Goal: Transaction & Acquisition: Purchase product/service

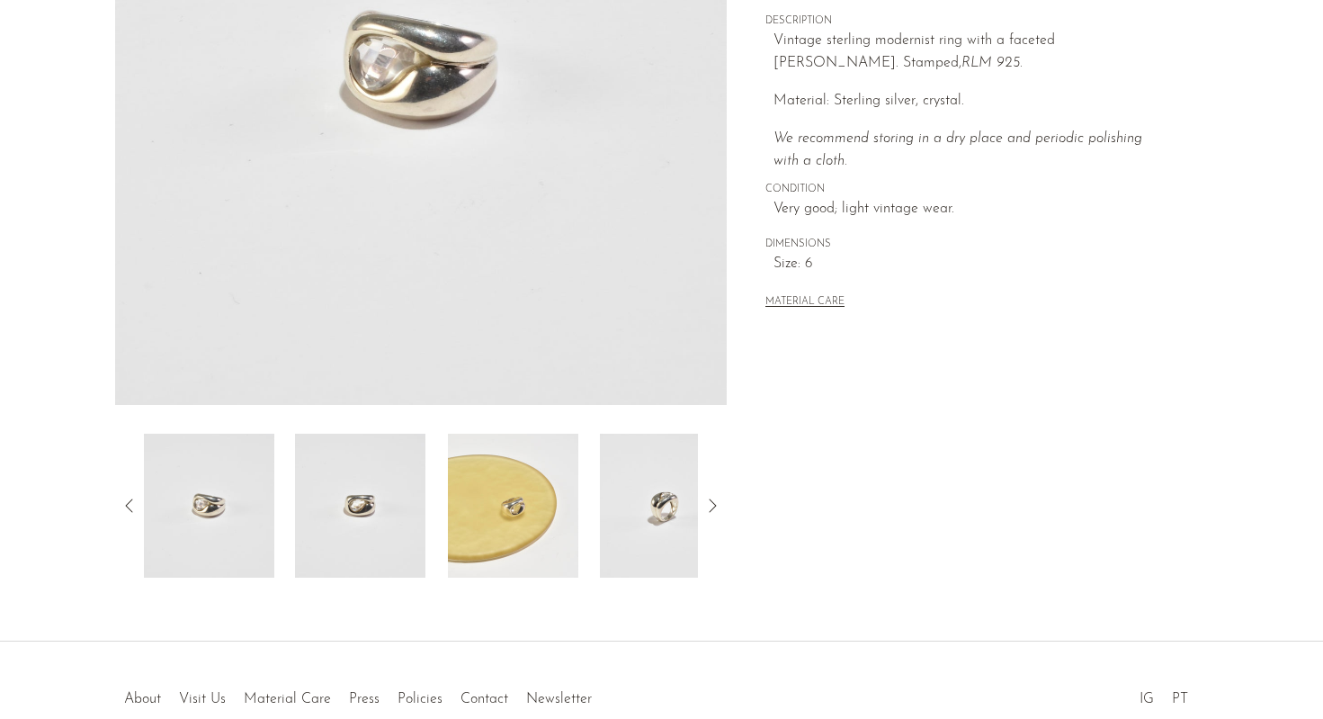
scroll to position [363, 0]
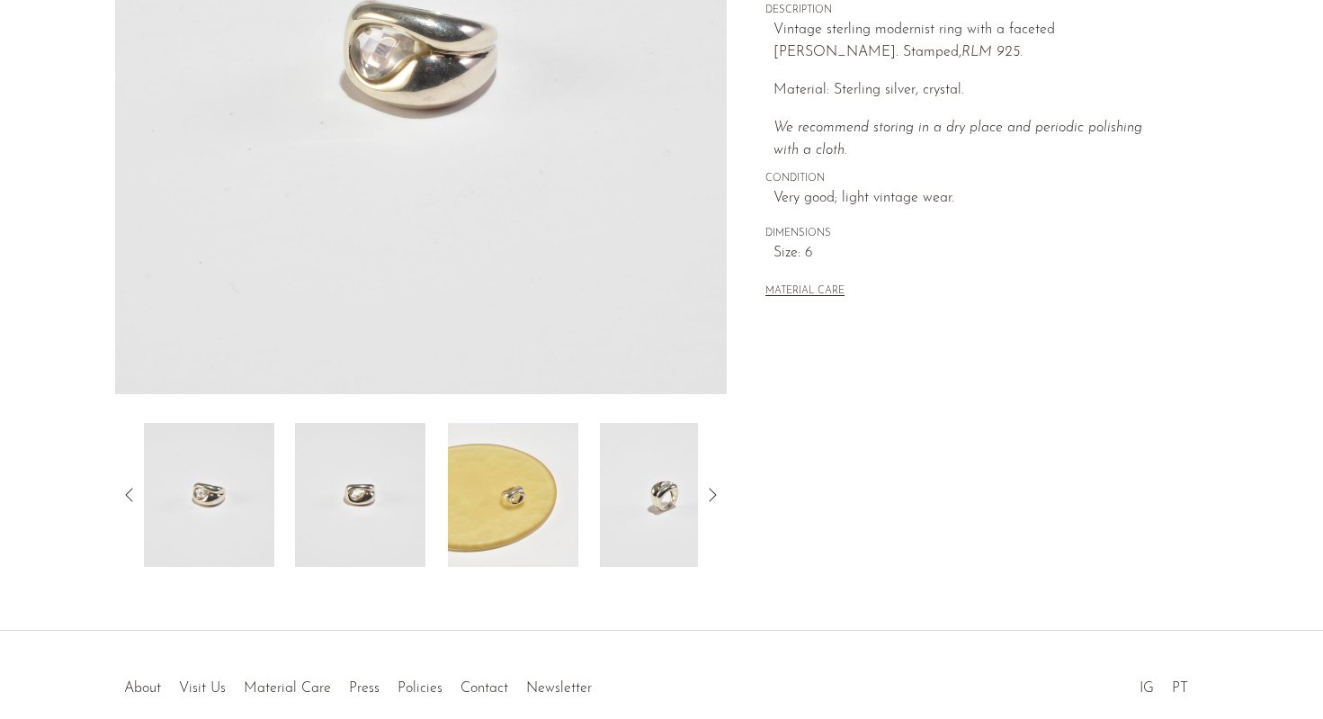
click at [385, 505] on img at bounding box center [360, 495] width 130 height 144
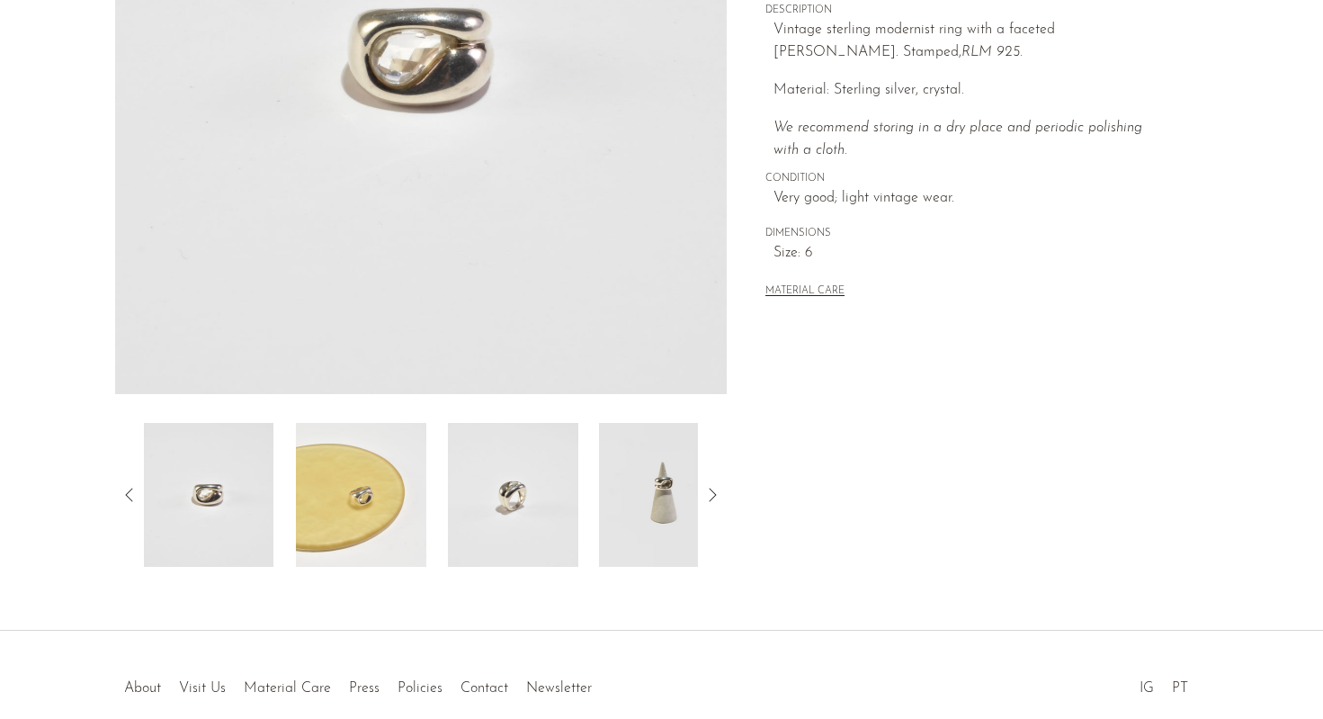
click at [494, 472] on img at bounding box center [513, 495] width 130 height 144
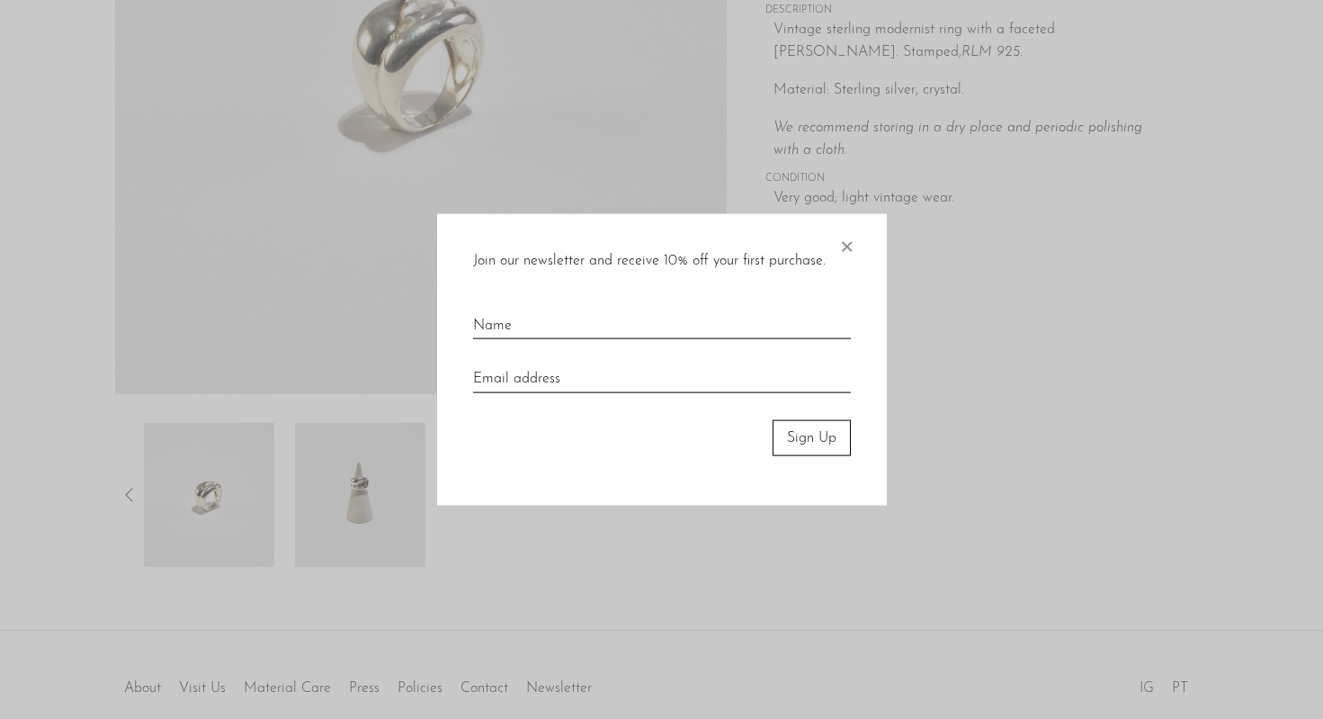
click at [844, 236] on span "×" at bounding box center [846, 242] width 18 height 58
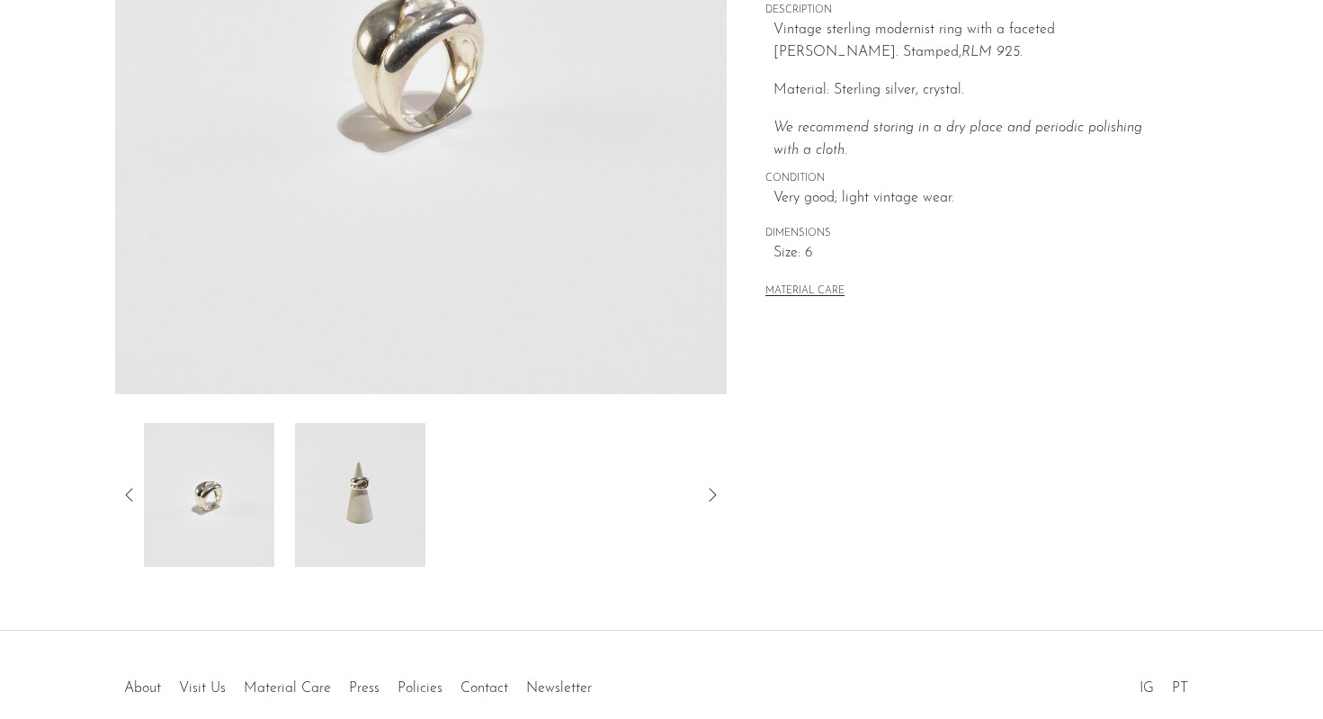
click at [378, 543] on img at bounding box center [360, 495] width 130 height 144
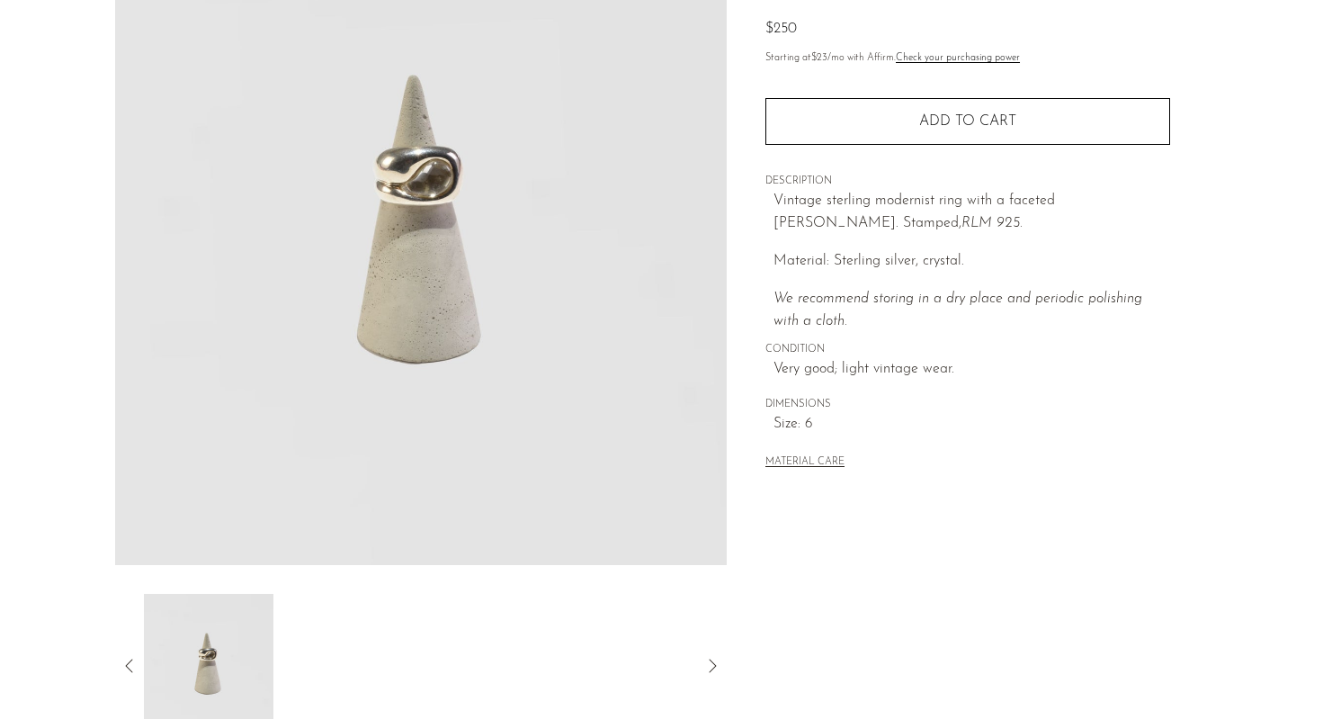
scroll to position [190, 0]
click at [430, 192] on img at bounding box center [421, 230] width 613 height 675
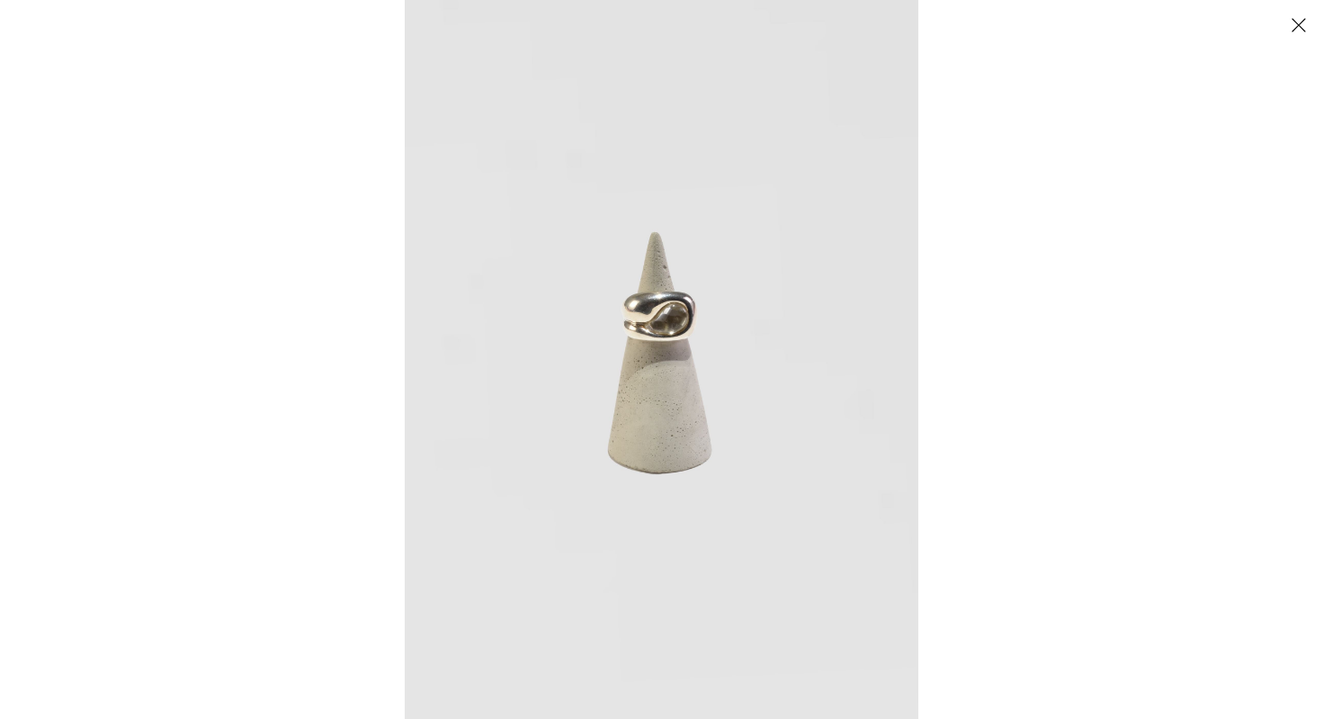
click at [643, 326] on img at bounding box center [662, 359] width 514 height 719
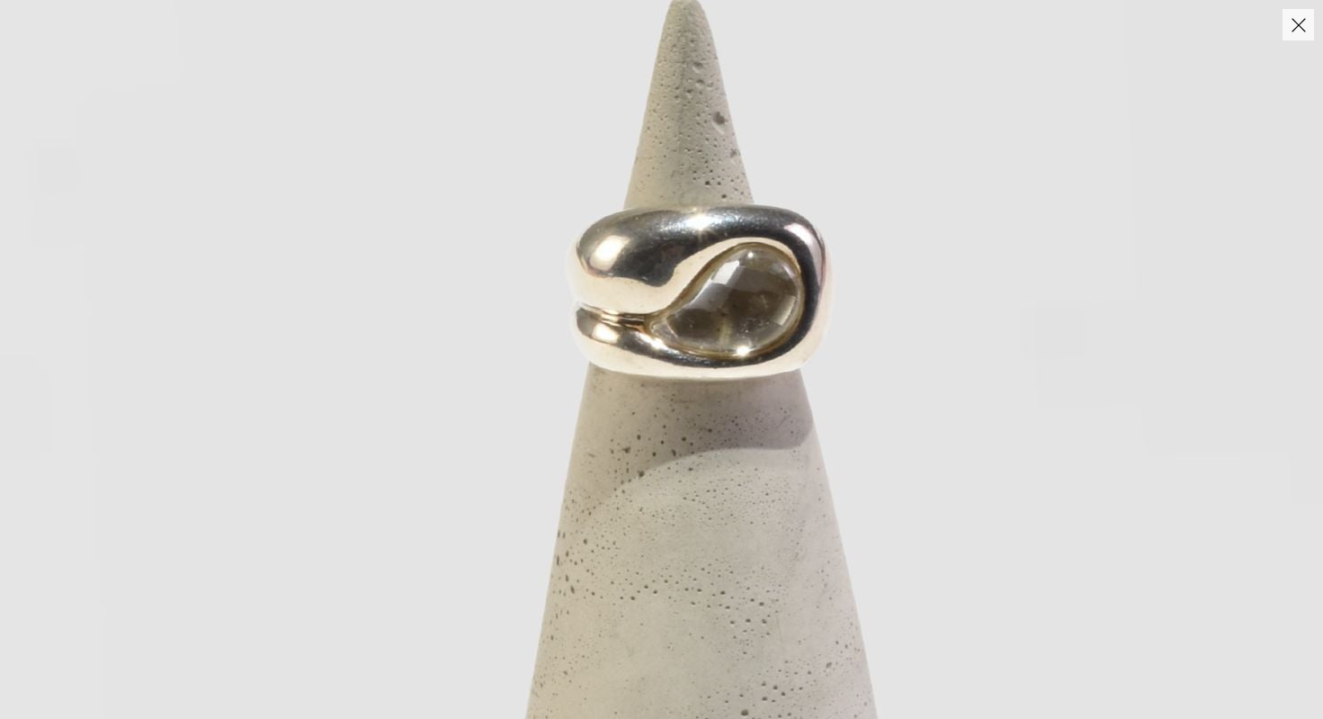
click at [1287, 20] on button "Close" at bounding box center [1298, 24] width 31 height 31
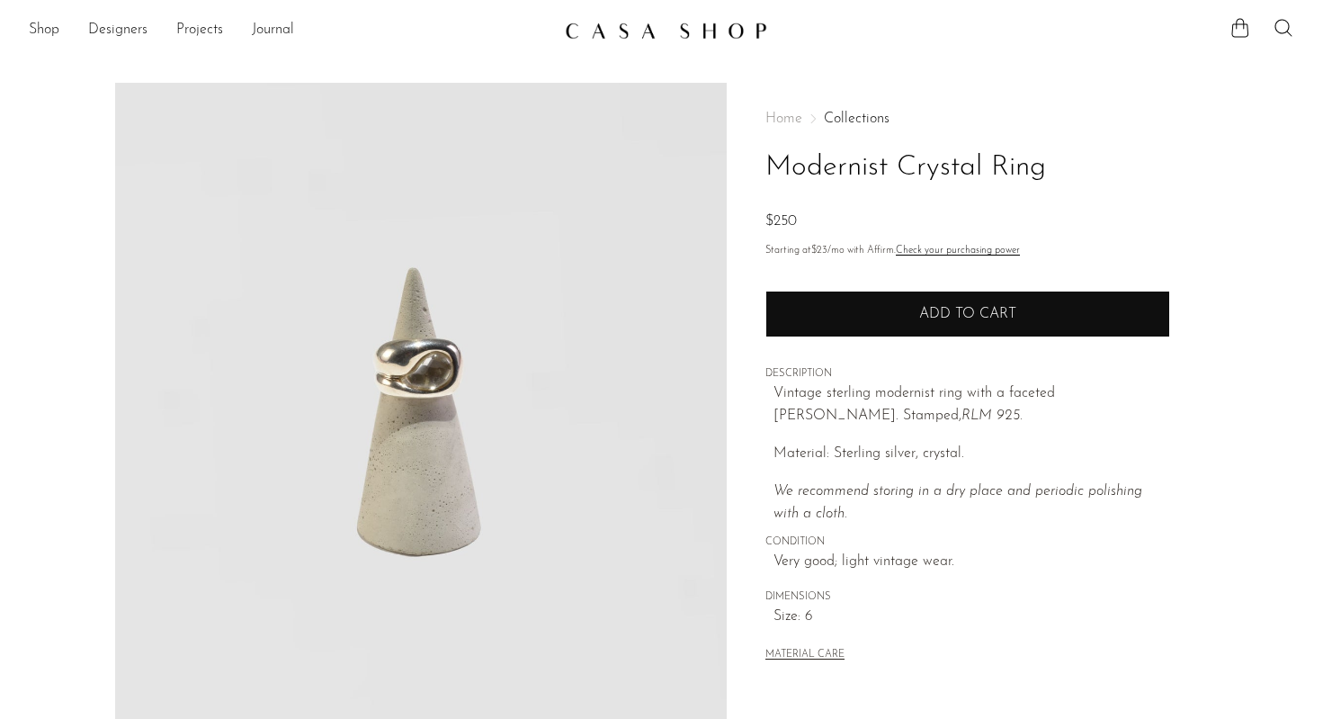
click at [990, 318] on span "Add to cart" at bounding box center [967, 314] width 97 height 14
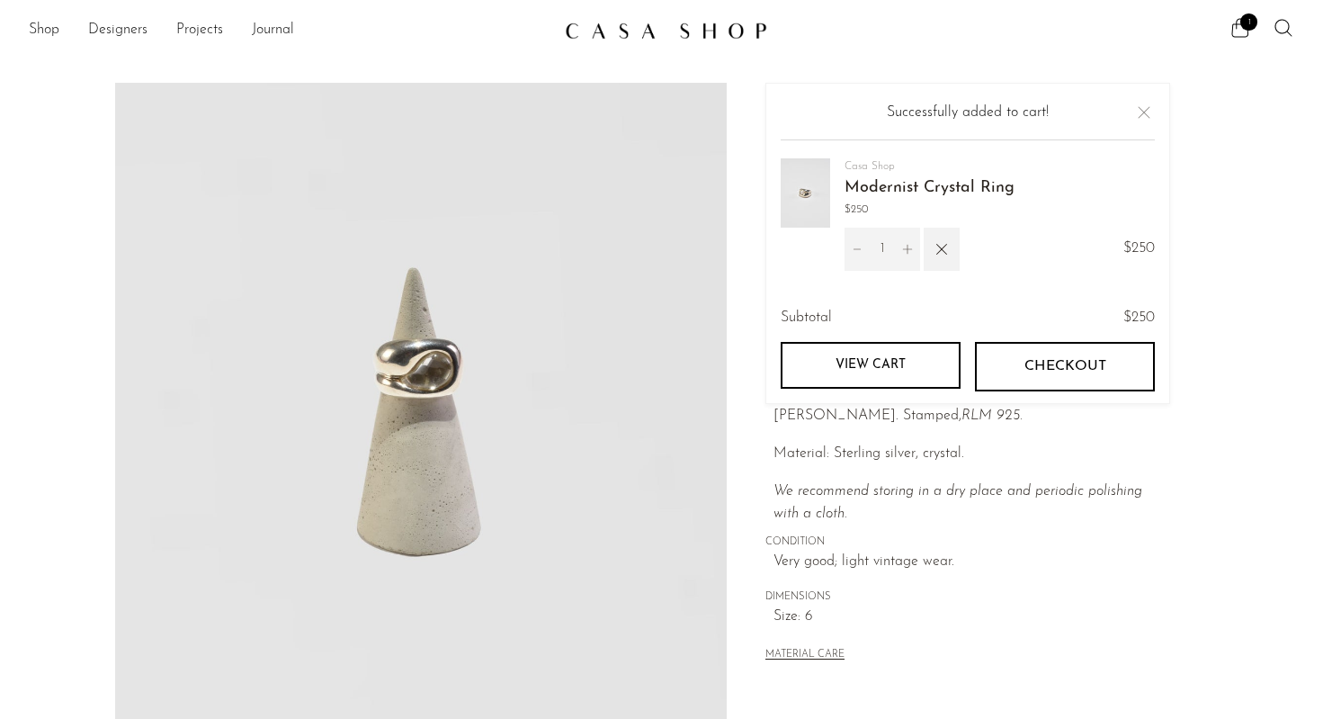
click at [859, 250] on icon "Decrement" at bounding box center [857, 249] width 13 height 13
type input "0"
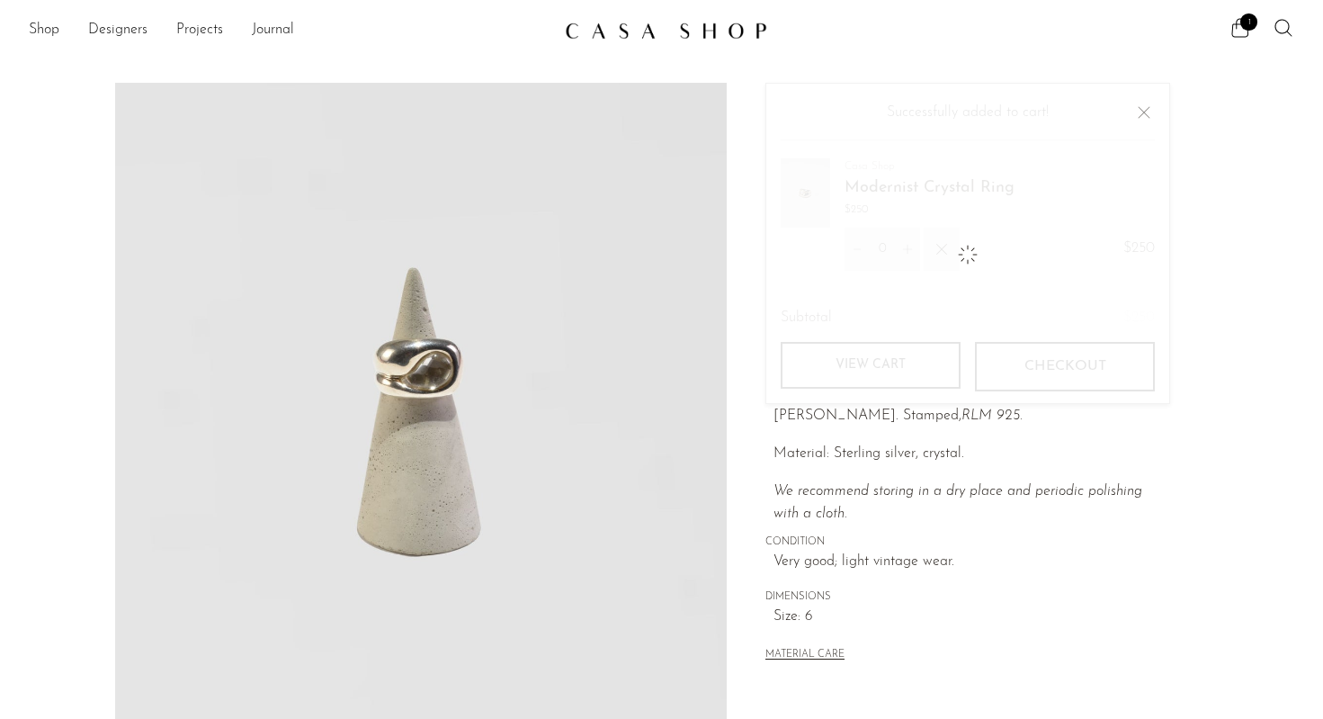
click at [684, 29] on img at bounding box center [666, 31] width 202 height 18
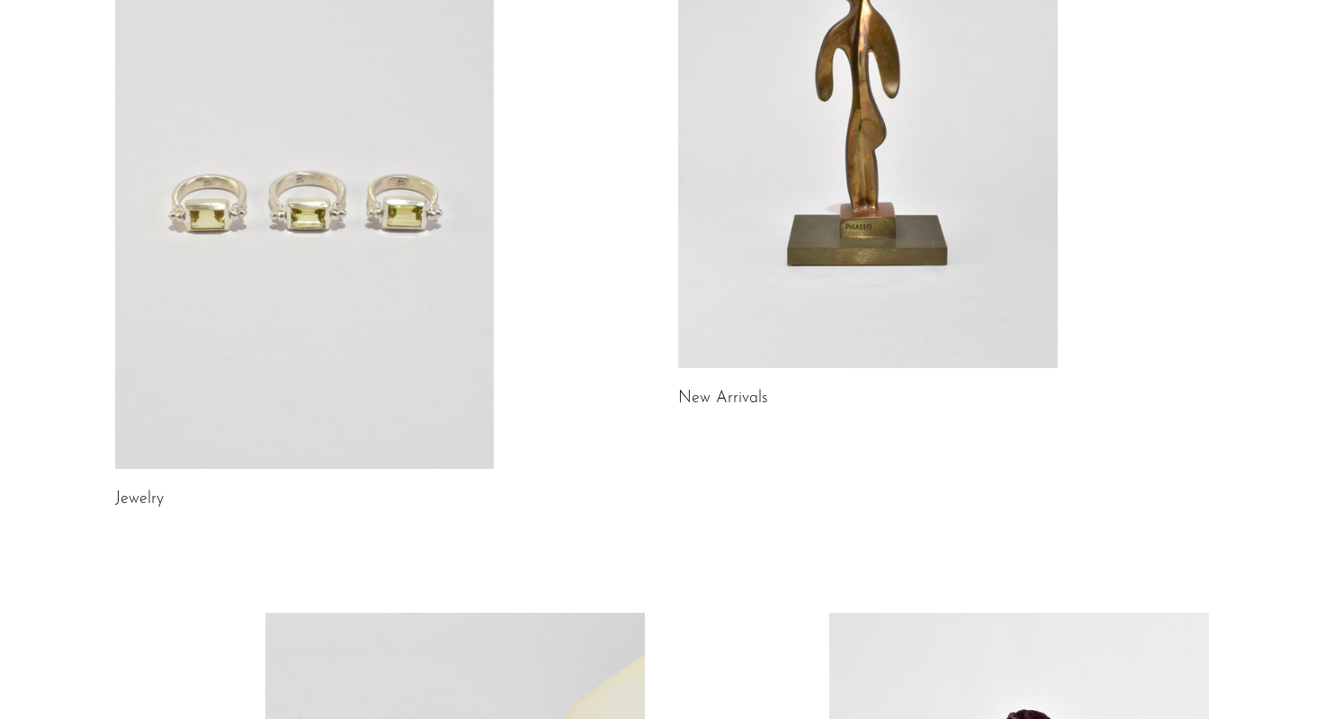
scroll to position [399, 0]
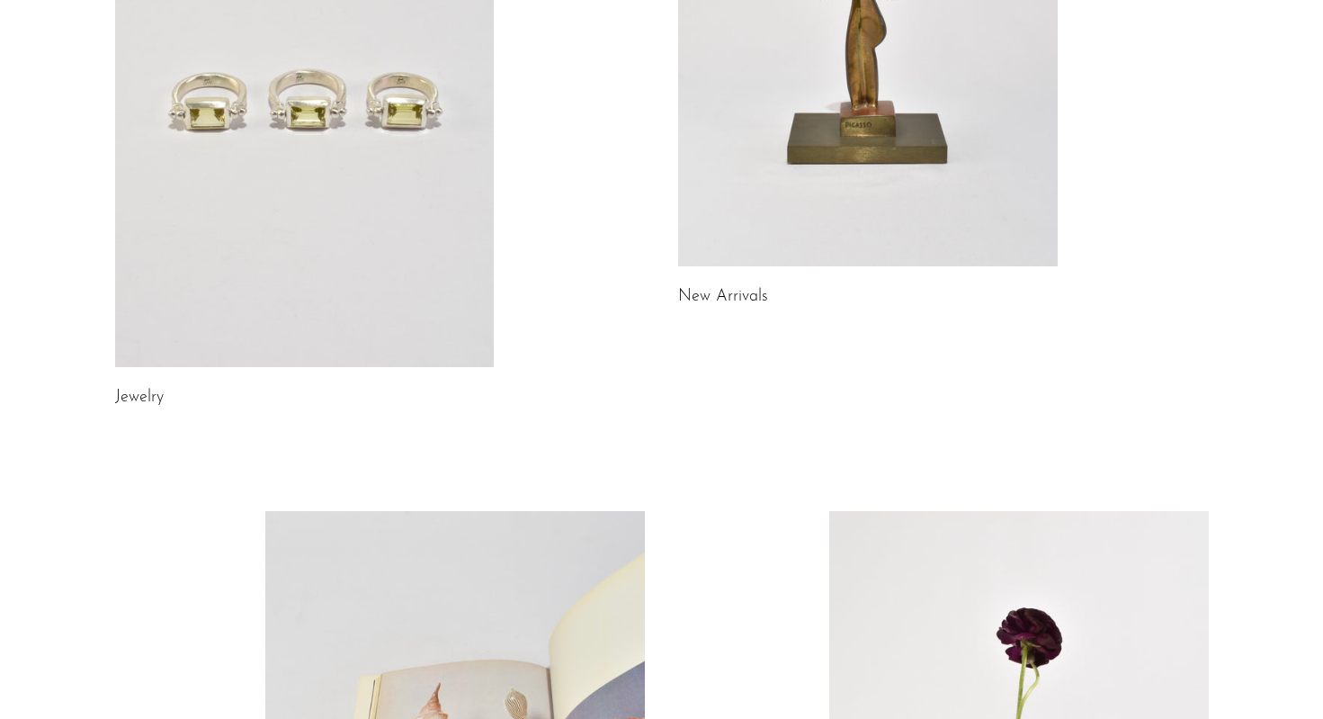
click at [157, 399] on link "Jewelry" at bounding box center [139, 398] width 49 height 16
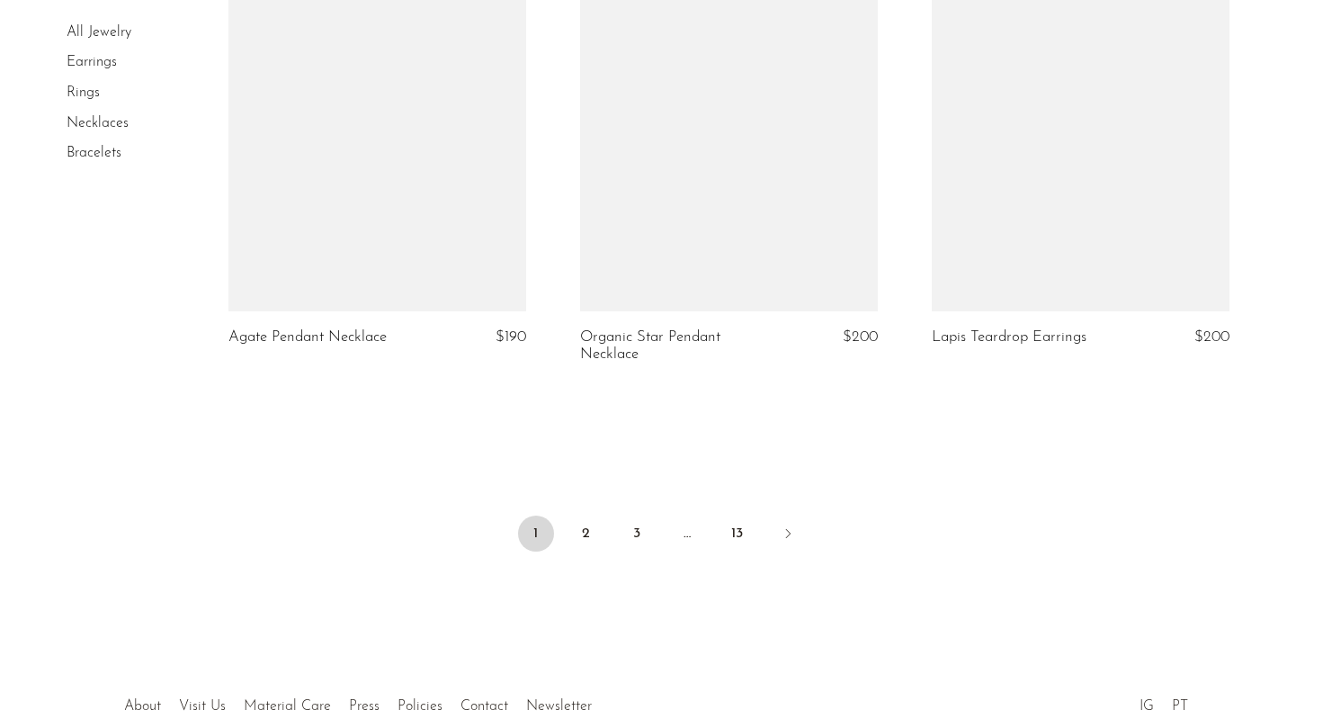
scroll to position [5860, 0]
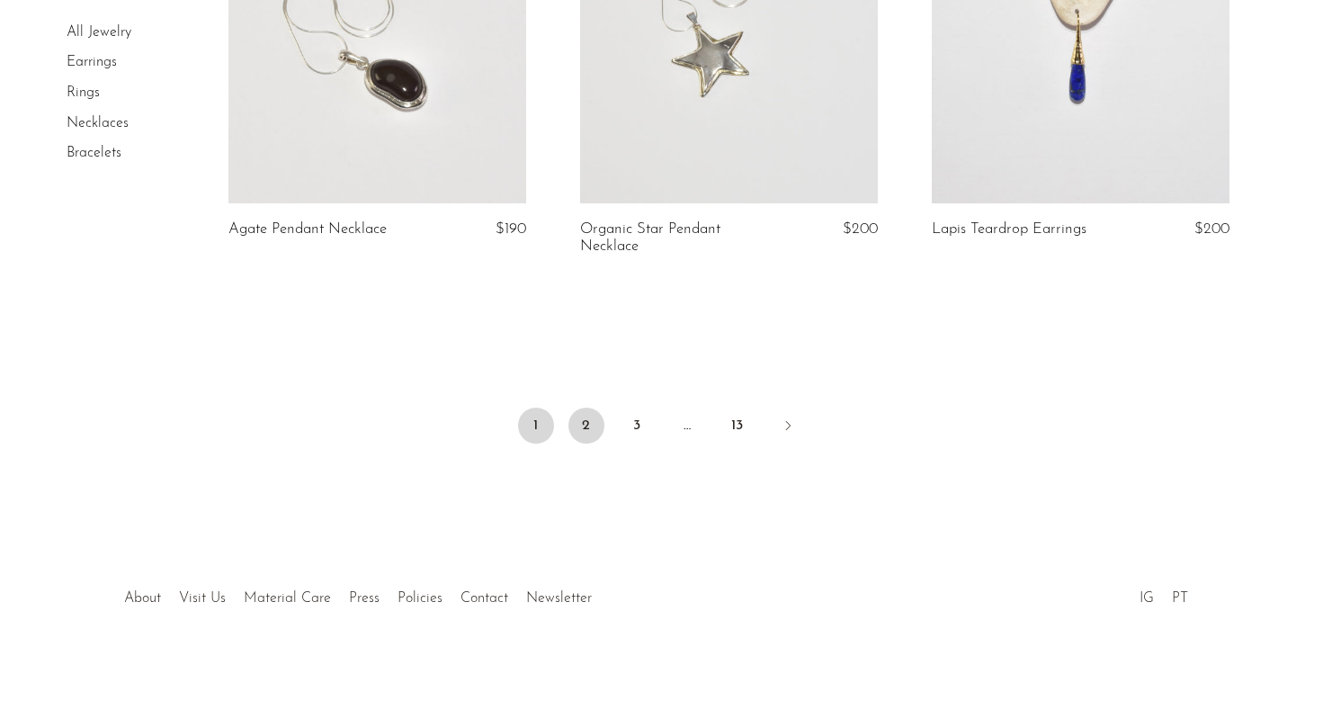
click at [591, 435] on link "2" at bounding box center [587, 426] width 36 height 36
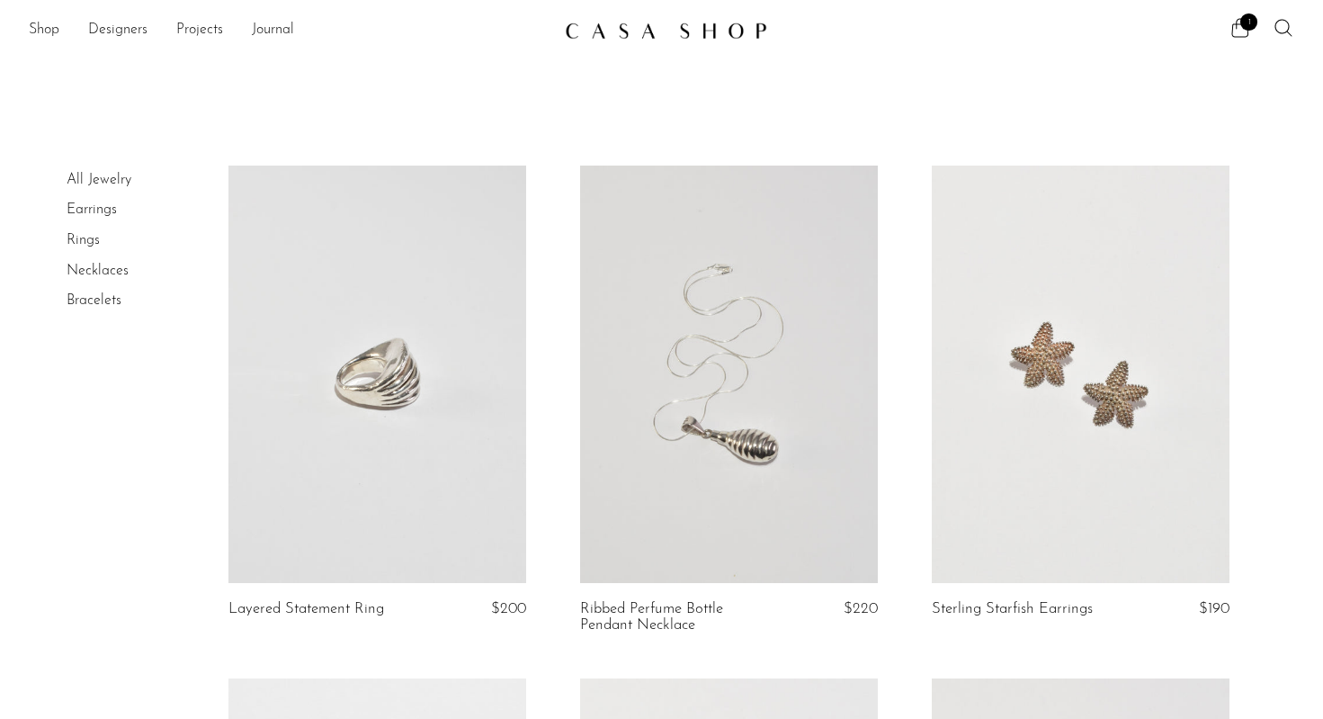
click at [89, 243] on link "Rings" at bounding box center [83, 240] width 33 height 14
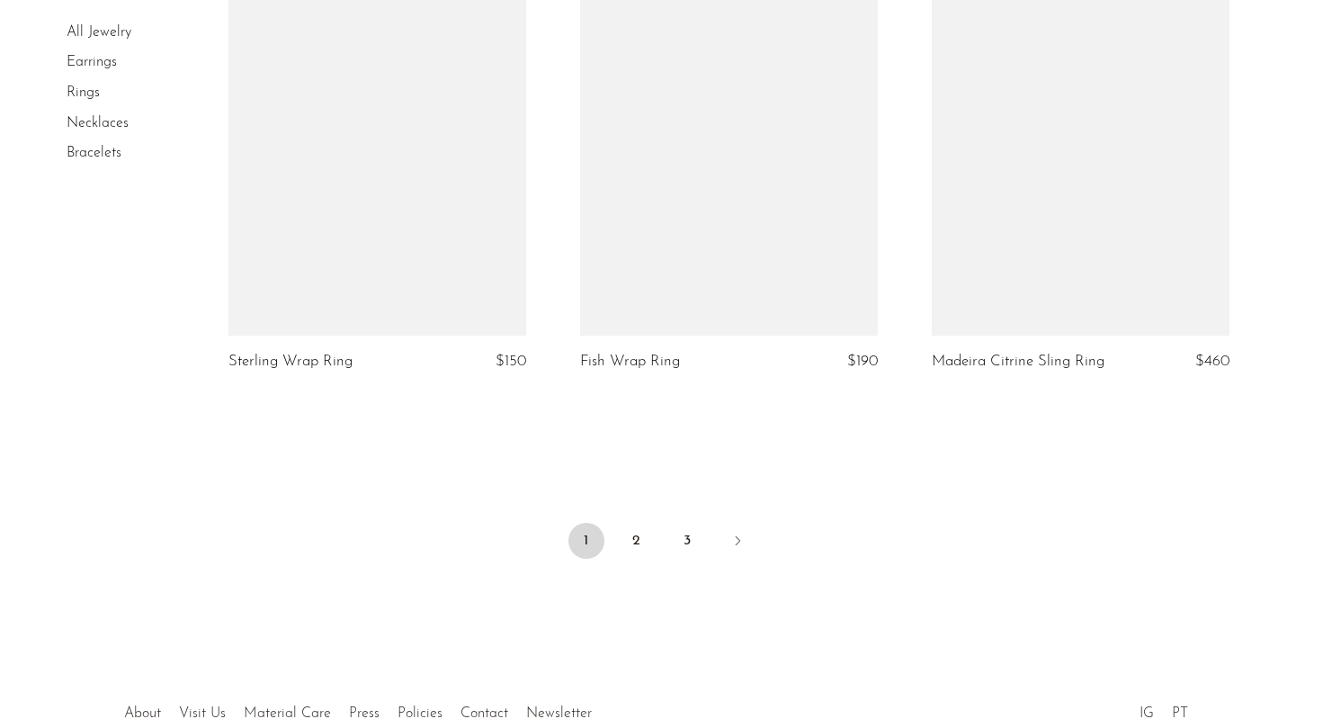
scroll to position [5860, 0]
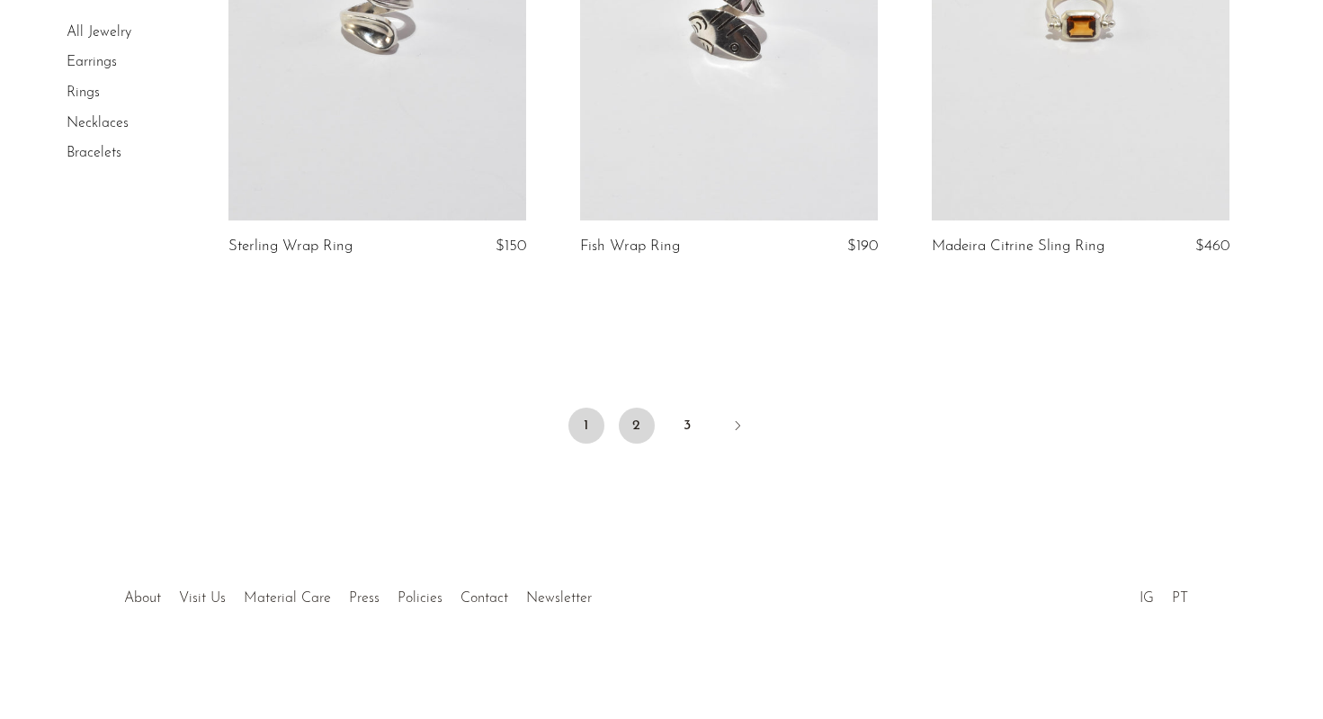
click at [647, 439] on link "2" at bounding box center [637, 426] width 36 height 36
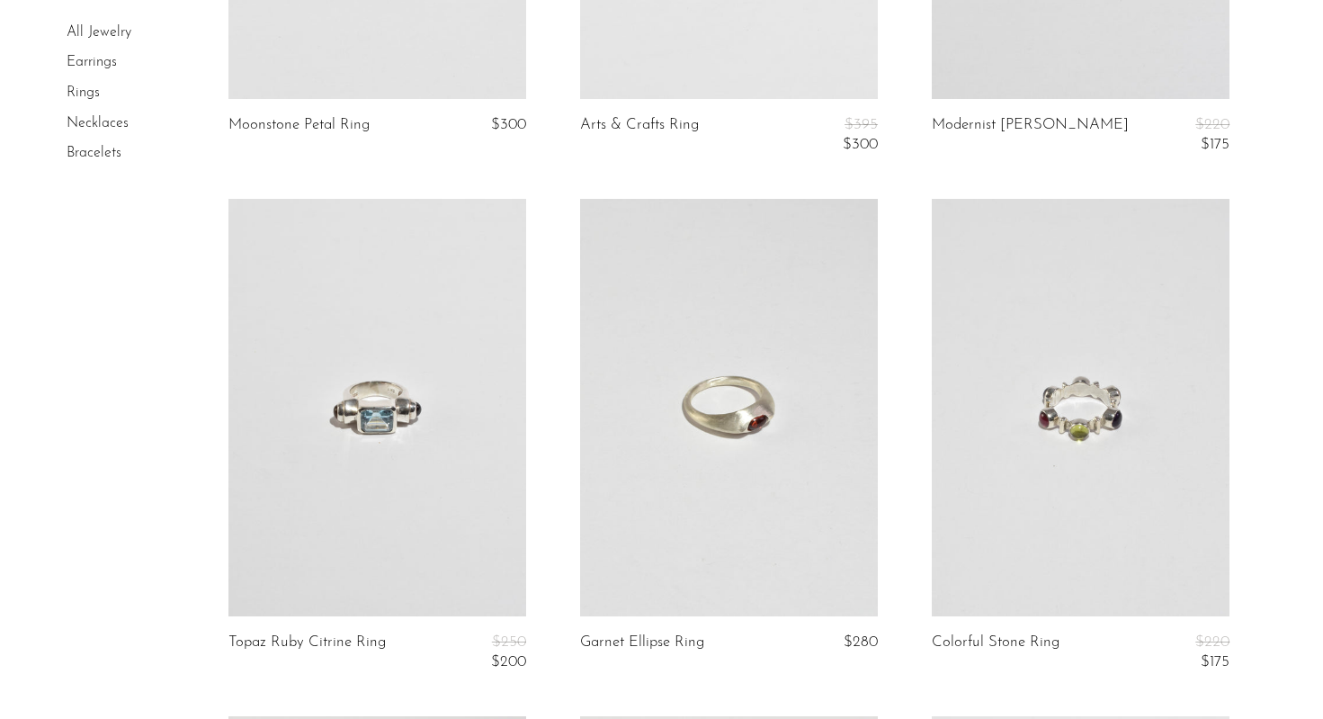
scroll to position [5016, 0]
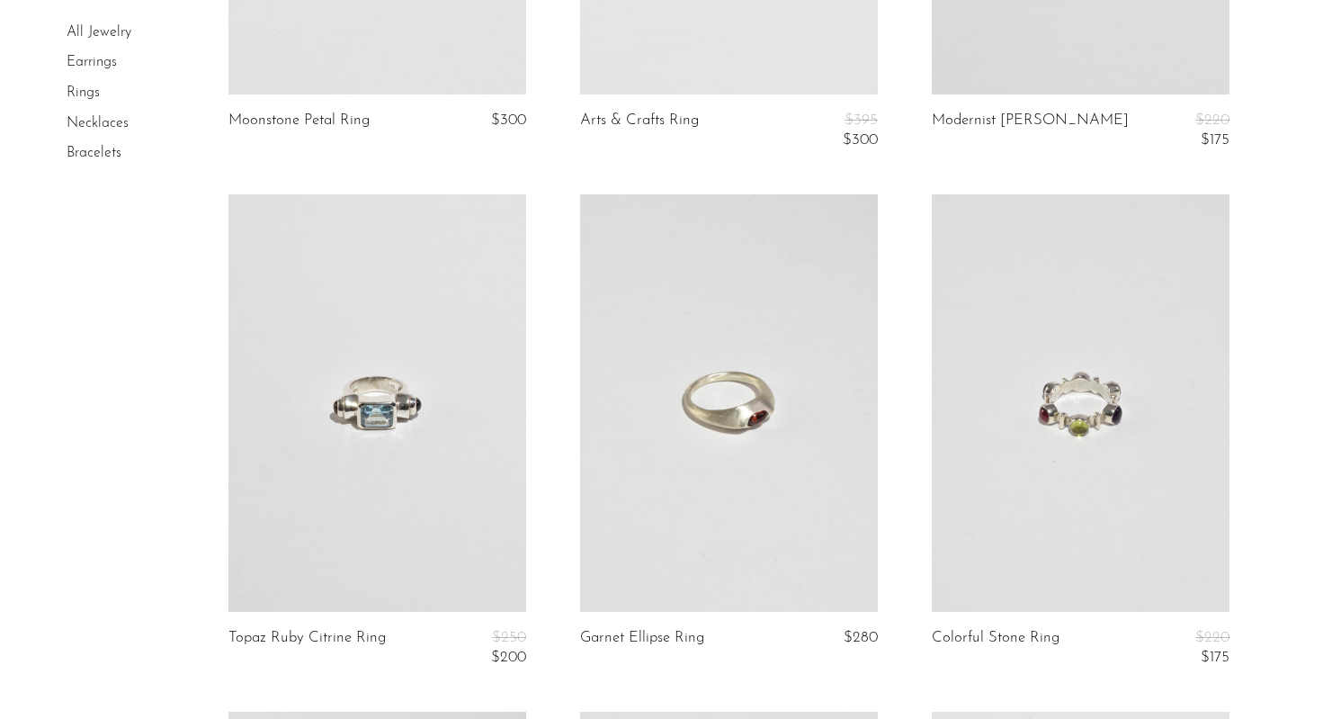
click at [1101, 403] on link at bounding box center [1081, 402] width 298 height 417
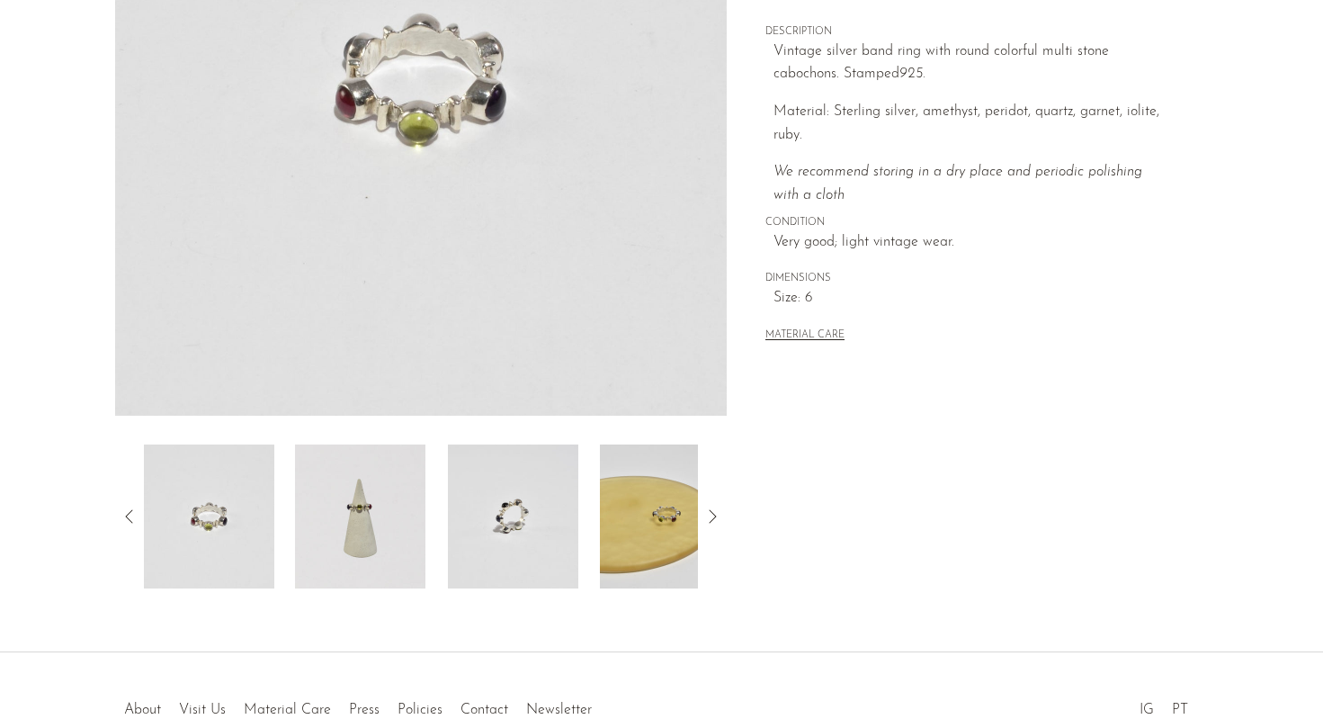
scroll to position [402, 0]
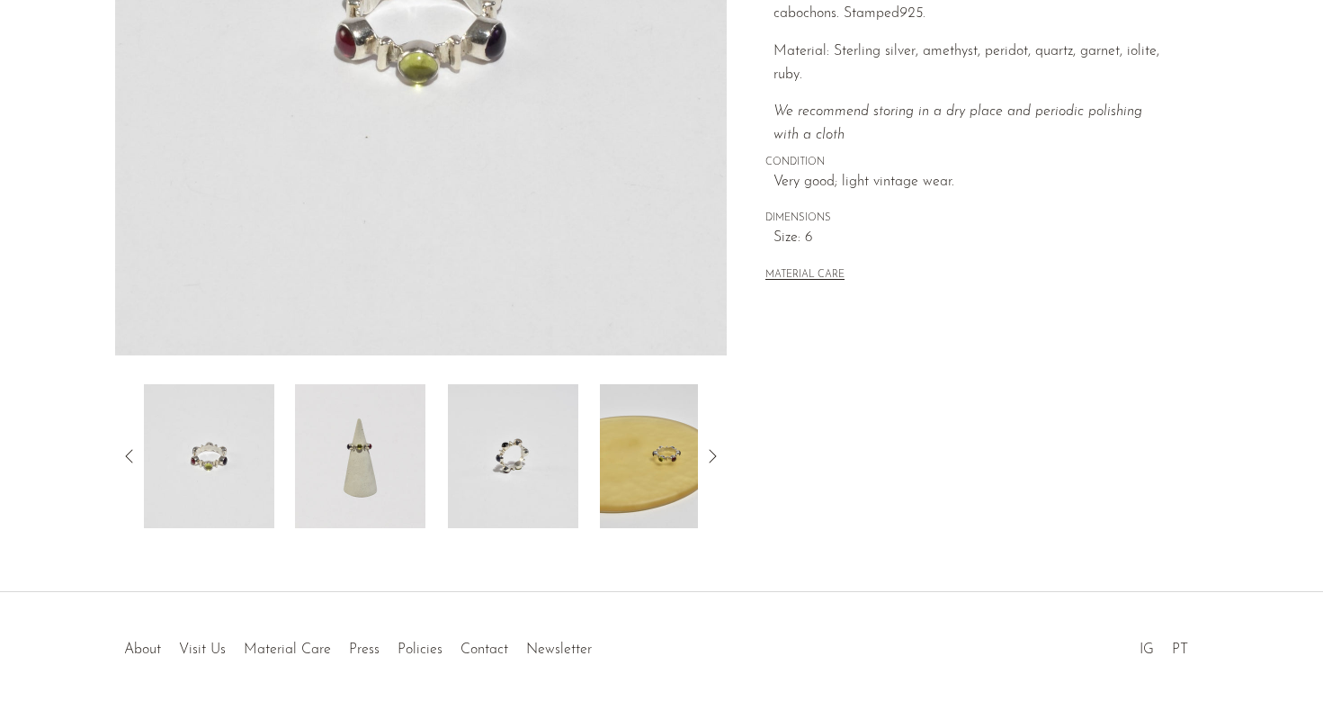
click at [543, 457] on img at bounding box center [513, 456] width 130 height 144
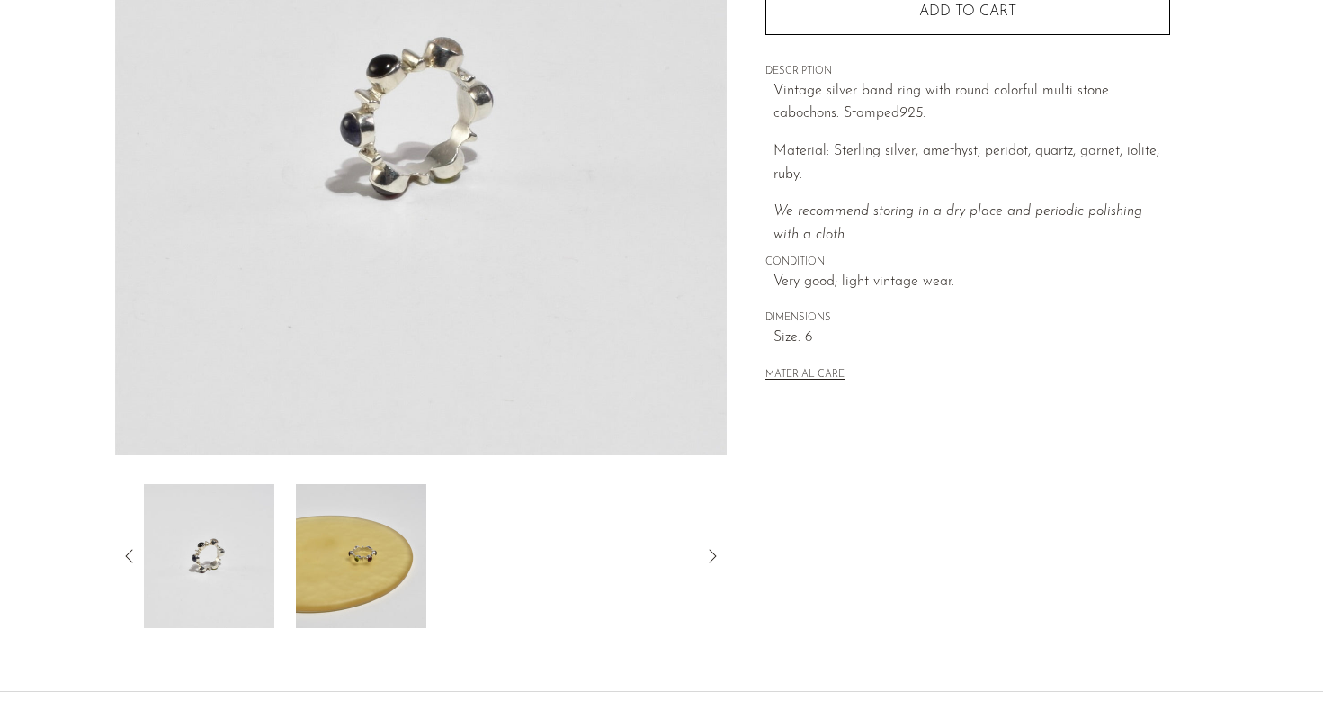
scroll to position [297, 0]
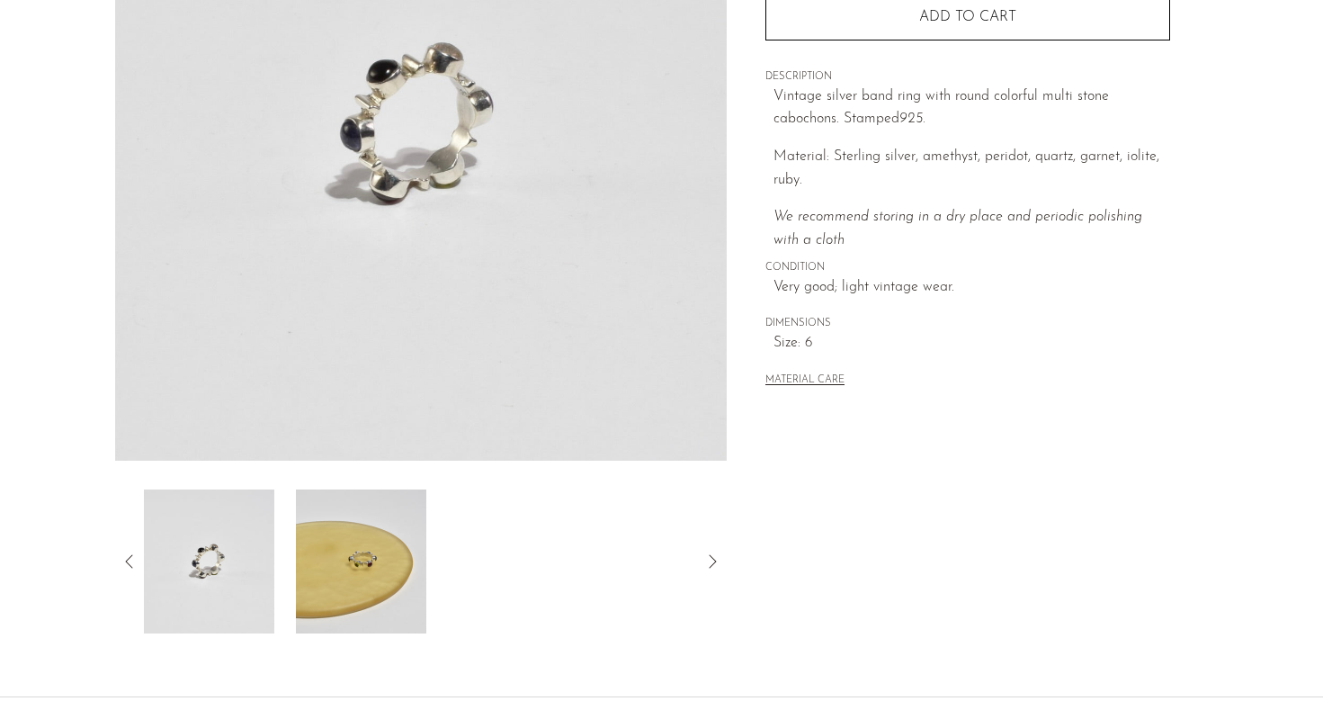
click at [565, 527] on div at bounding box center [421, 561] width 555 height 144
click at [130, 561] on icon at bounding box center [130, 562] width 22 height 22
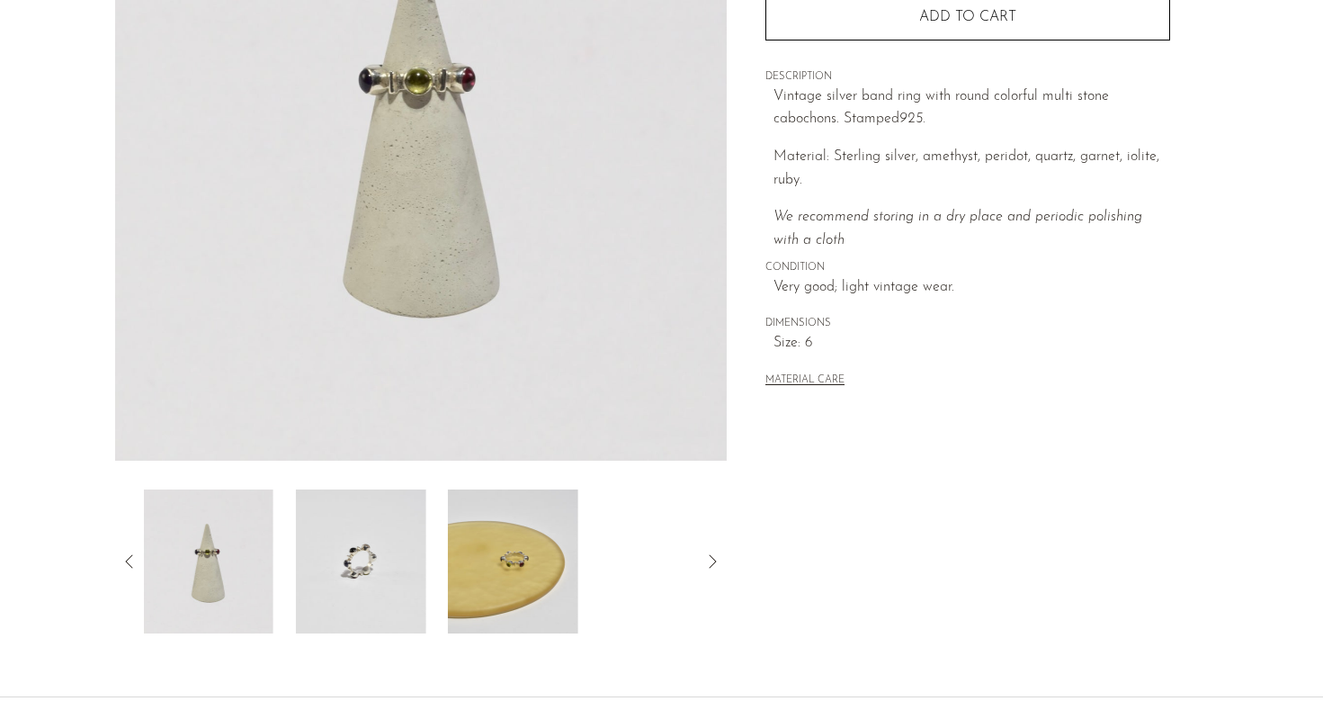
click at [130, 561] on icon at bounding box center [130, 562] width 22 height 22
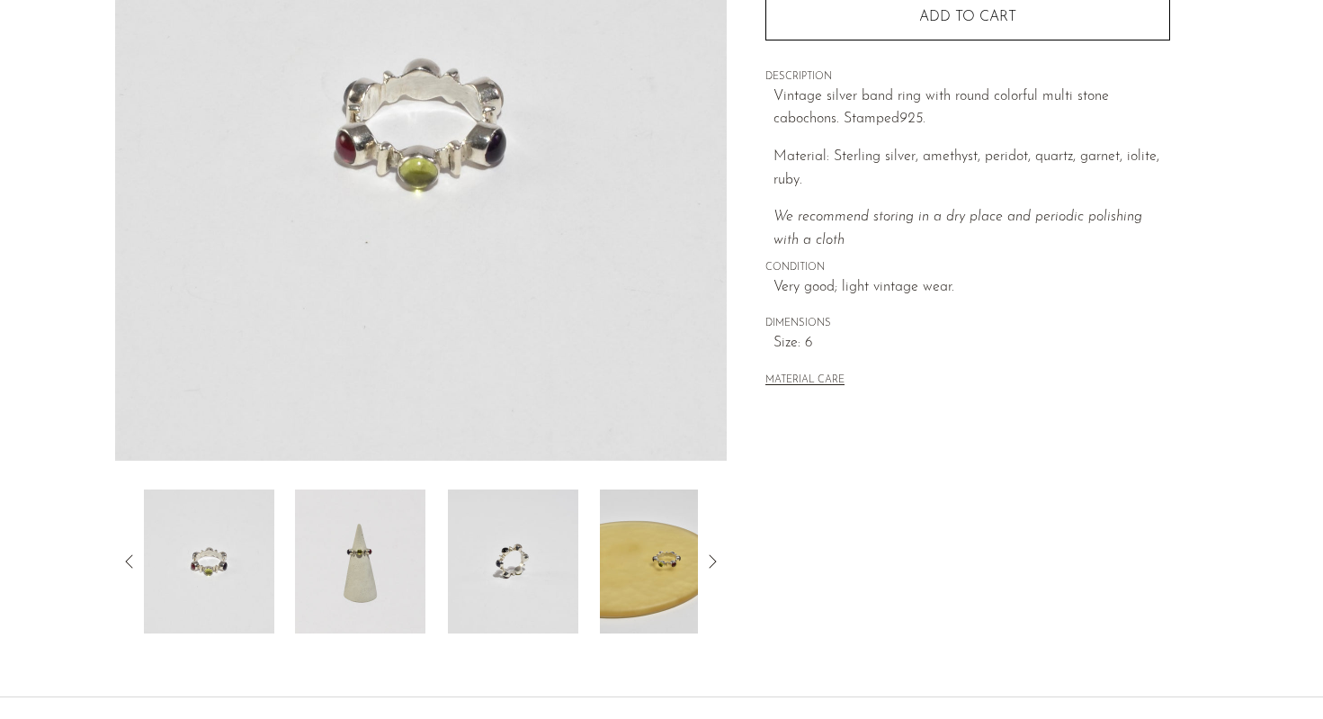
click at [130, 561] on icon at bounding box center [130, 562] width 22 height 22
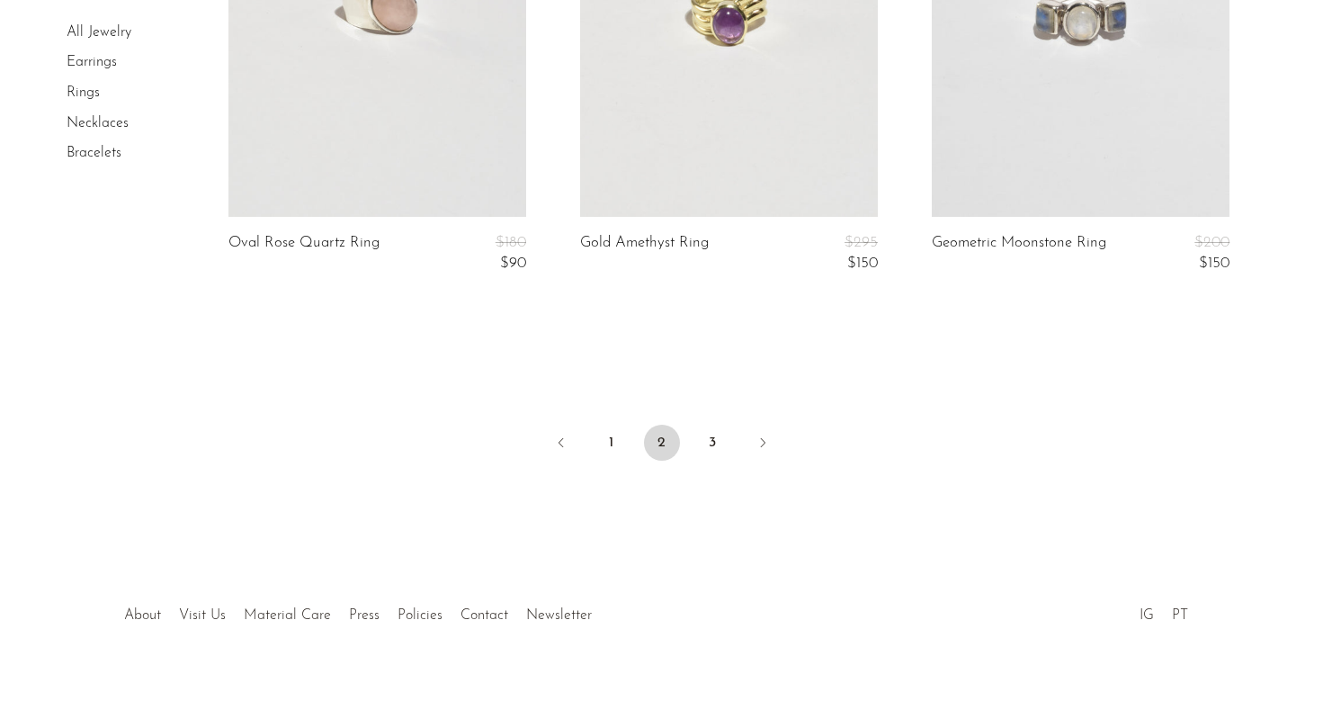
scroll to position [5927, 0]
click at [713, 437] on link "3" at bounding box center [712, 443] width 36 height 36
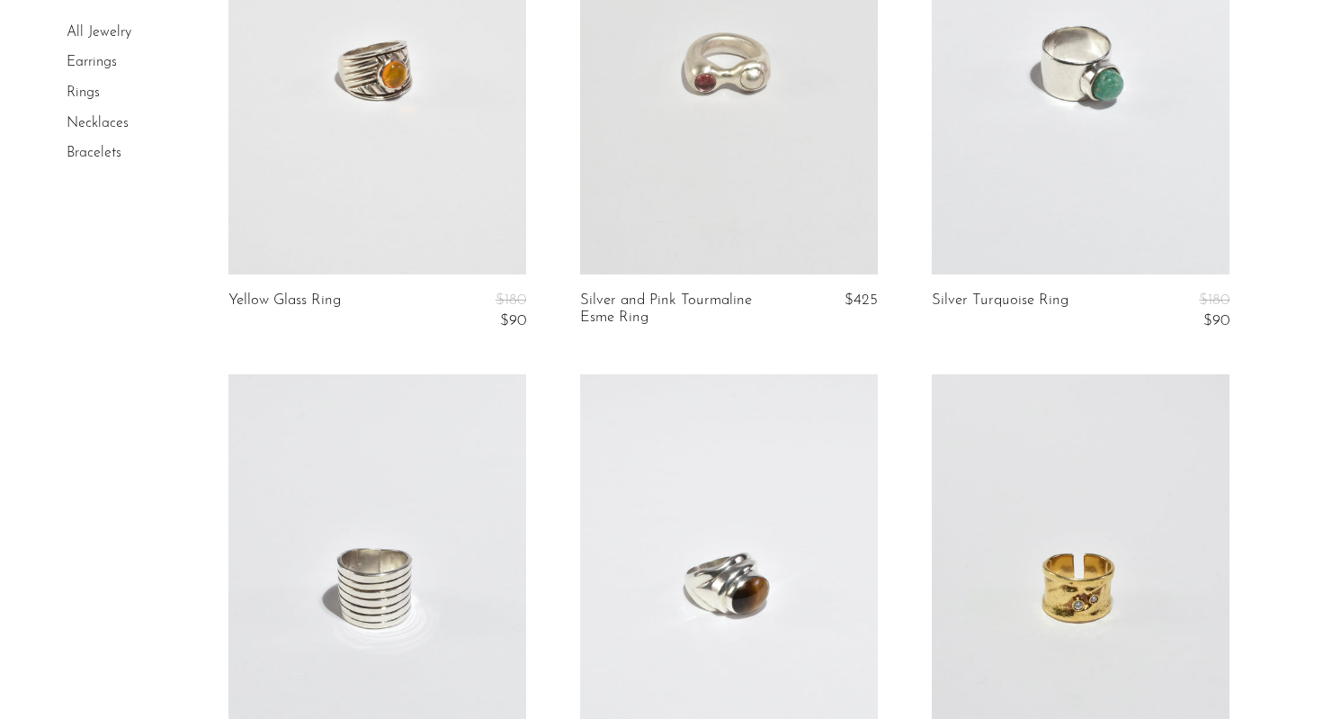
scroll to position [870, 0]
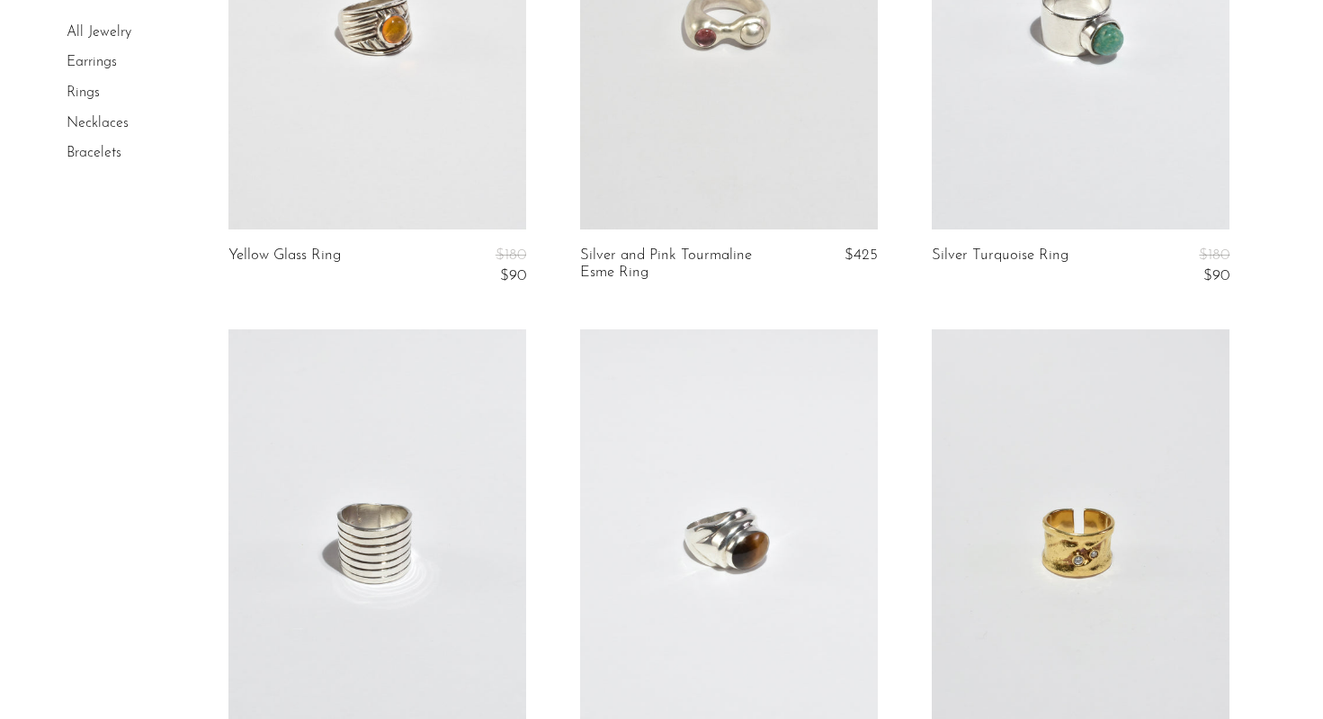
click at [750, 182] on link at bounding box center [729, 20] width 298 height 417
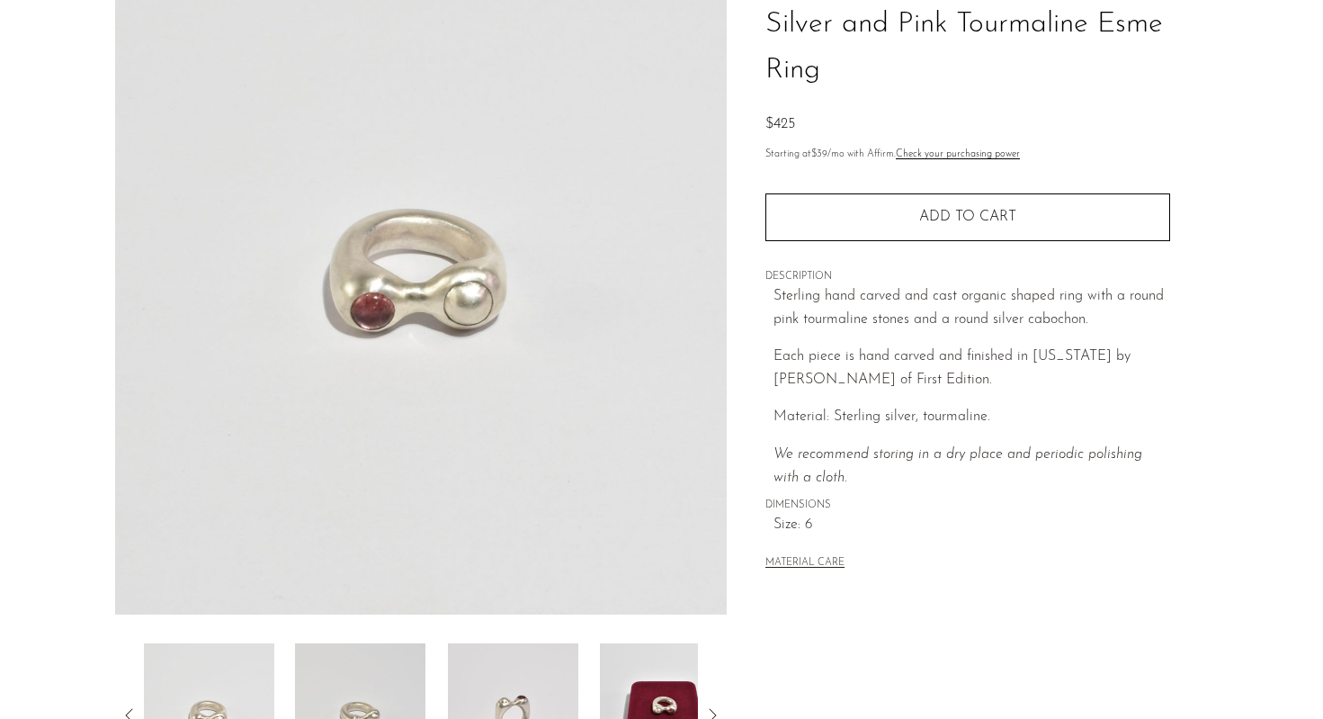
scroll to position [260, 0]
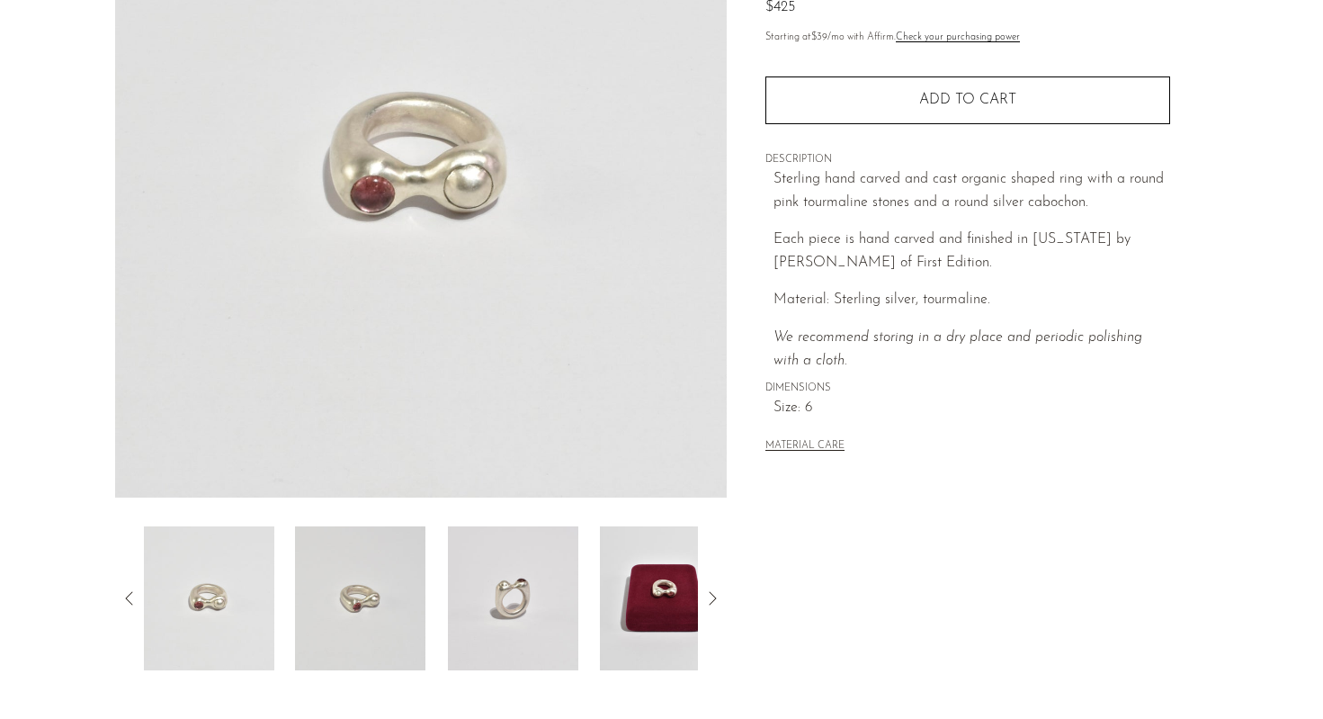
click at [534, 602] on img at bounding box center [513, 598] width 130 height 144
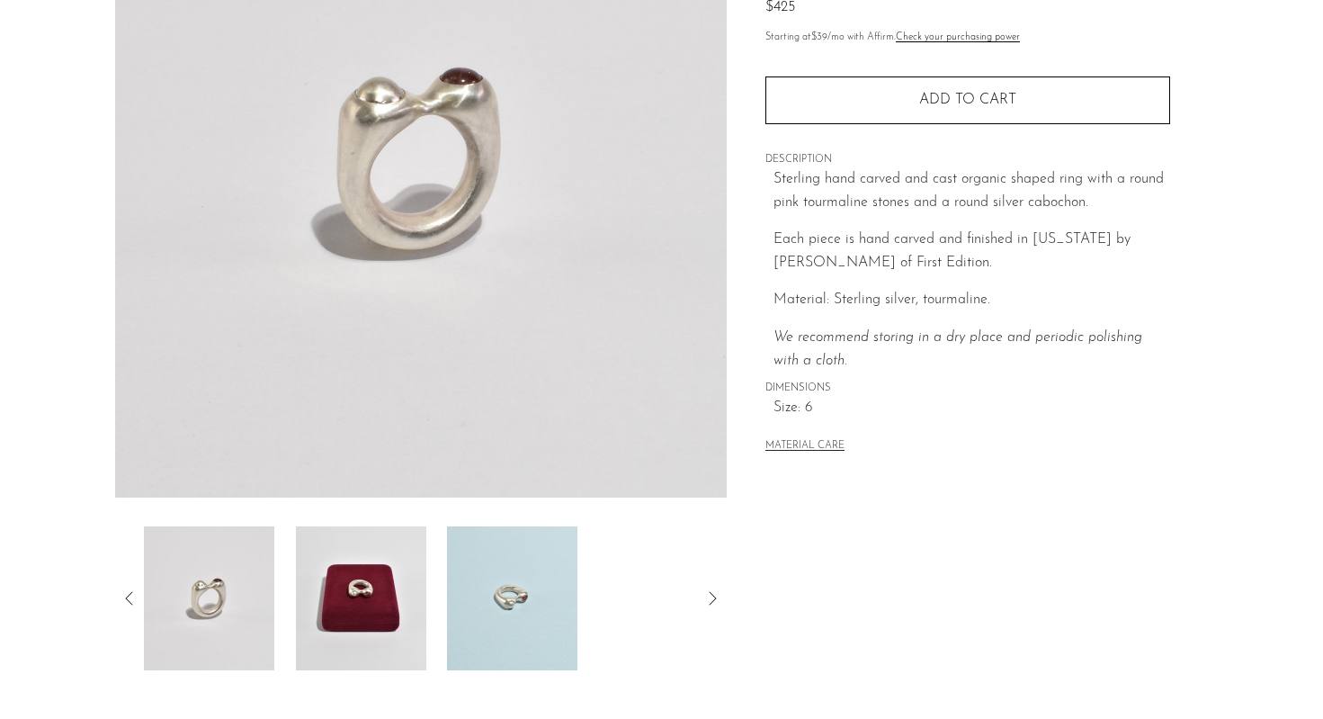
click at [328, 616] on img at bounding box center [360, 598] width 130 height 144
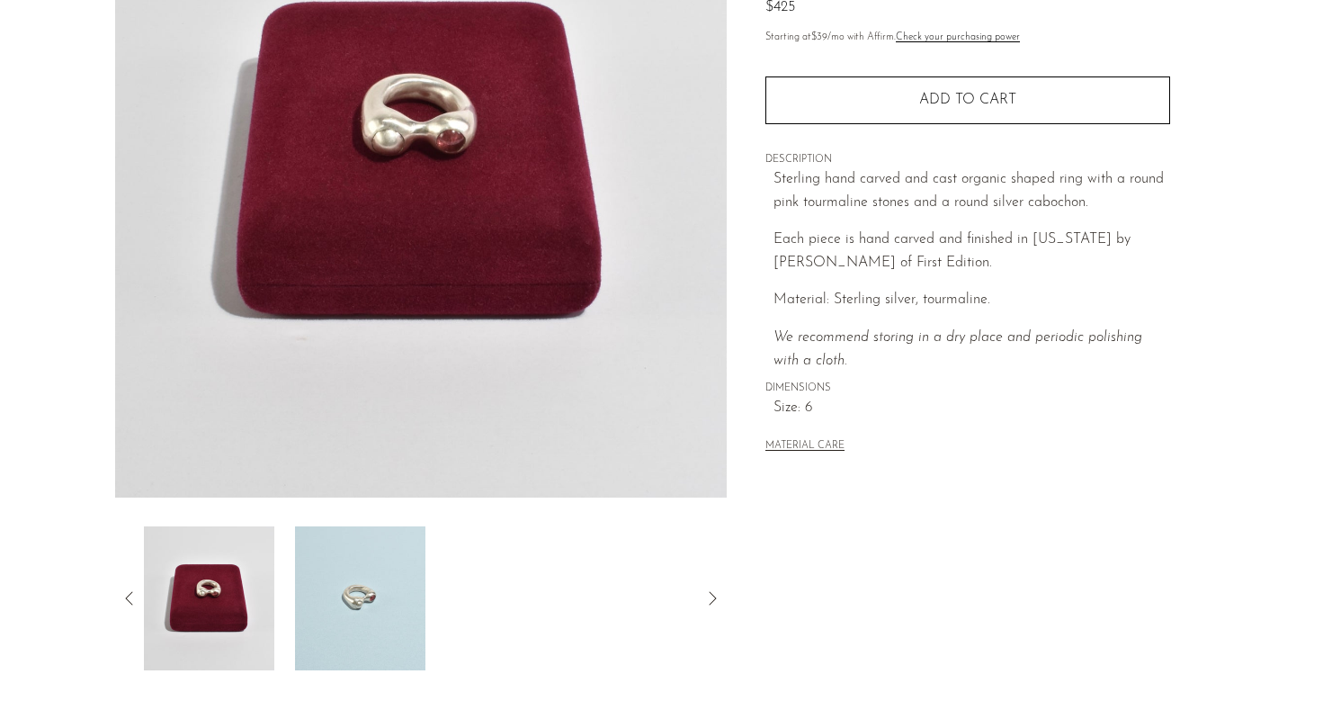
click at [217, 629] on img at bounding box center [208, 598] width 130 height 144
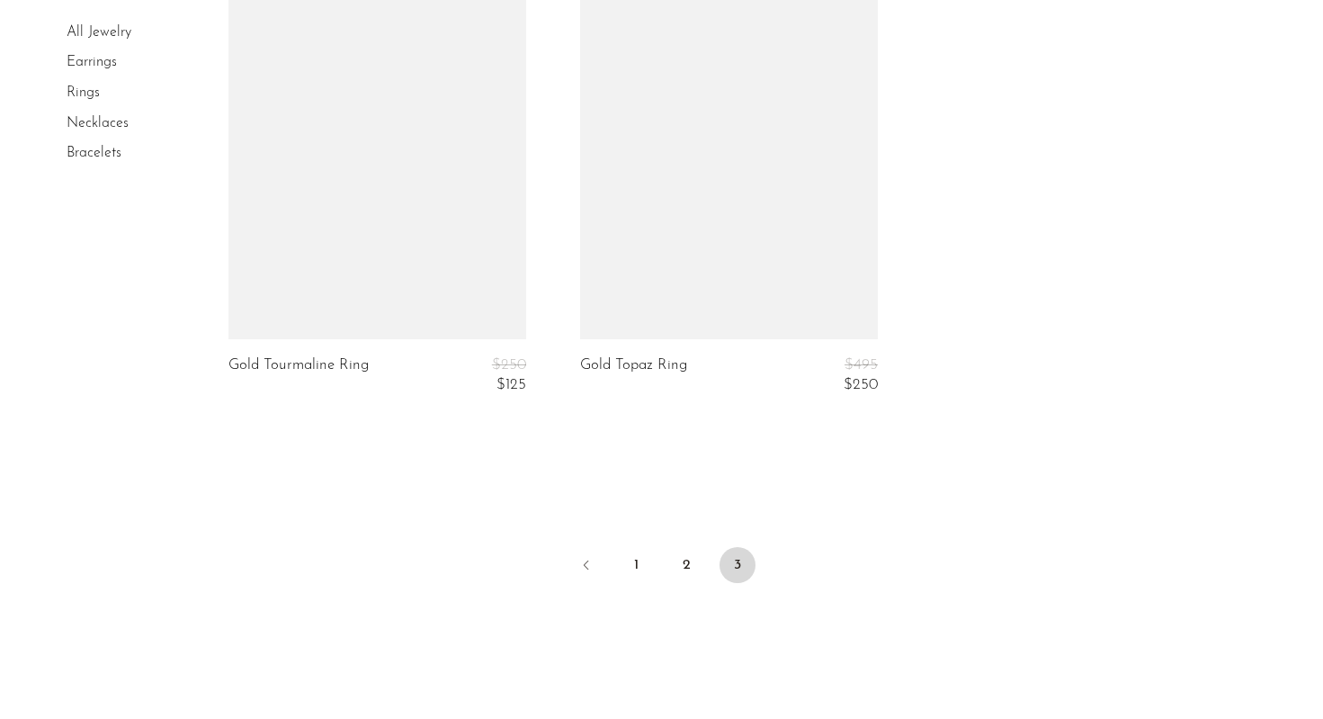
scroll to position [4271, 0]
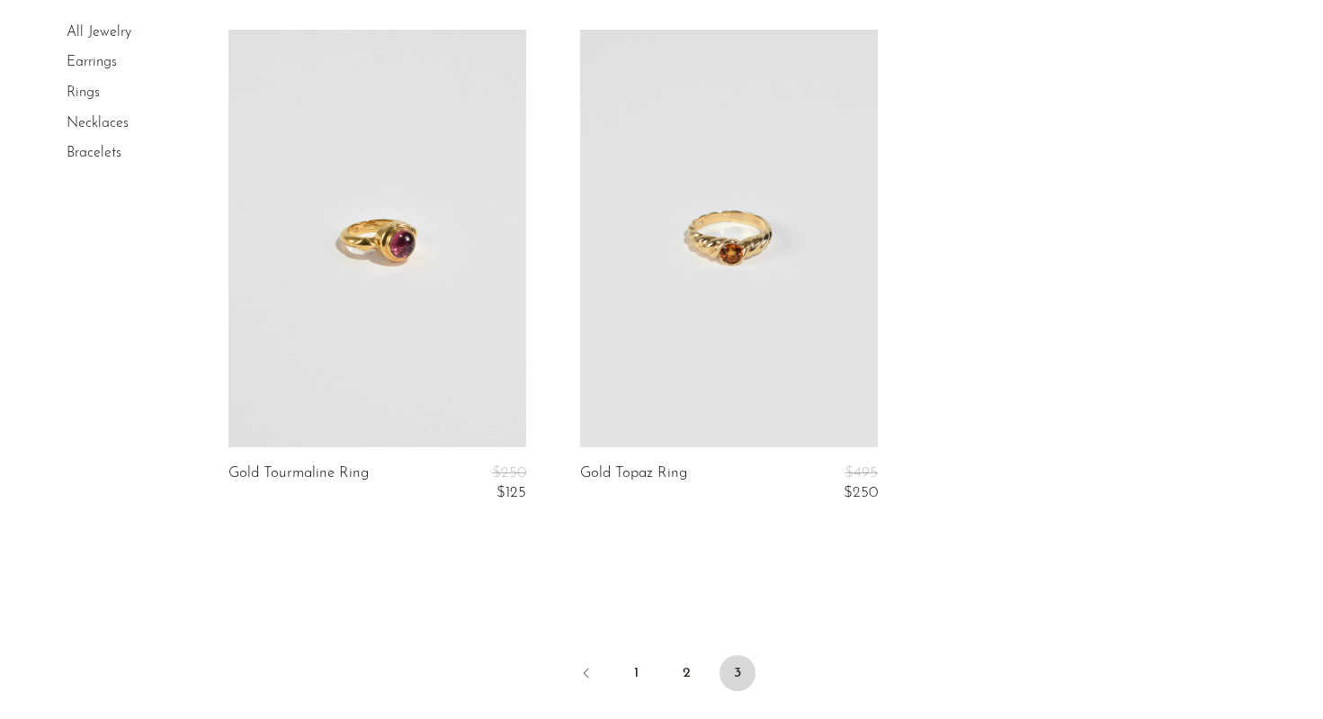
click at [115, 123] on link "Necklaces" at bounding box center [98, 123] width 62 height 14
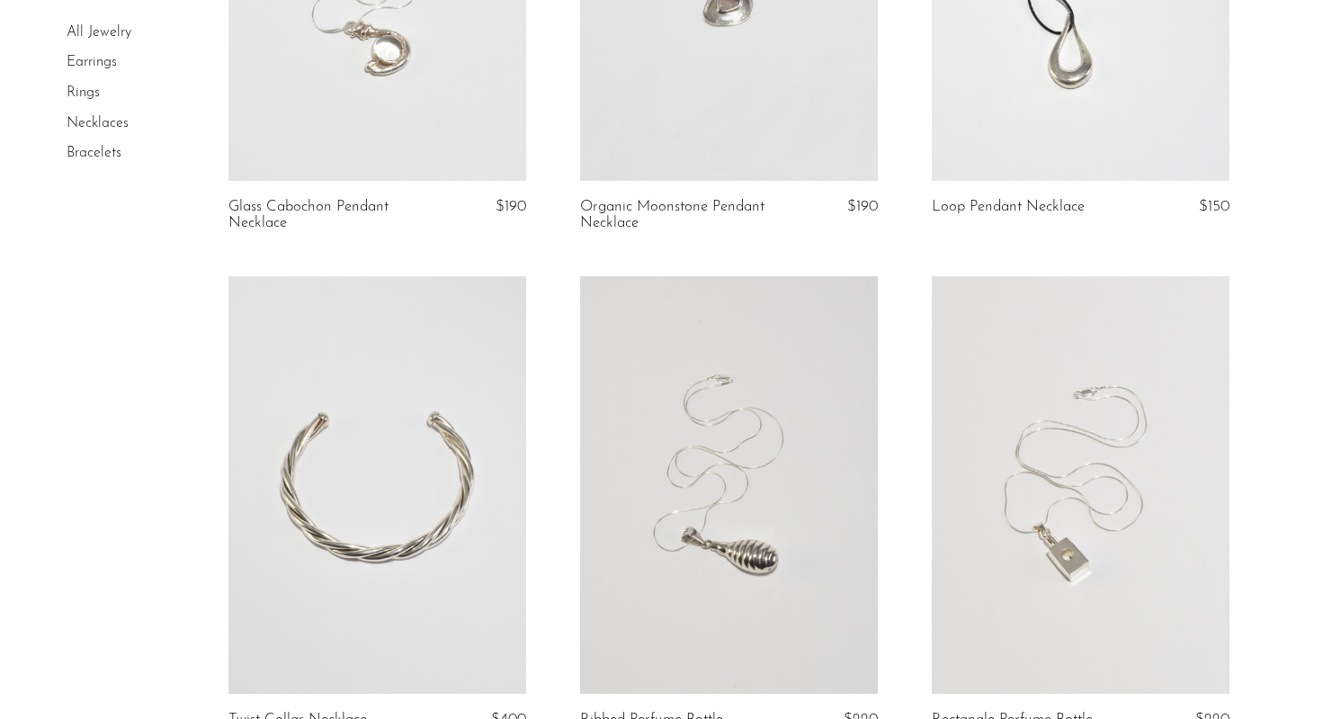
scroll to position [387, 0]
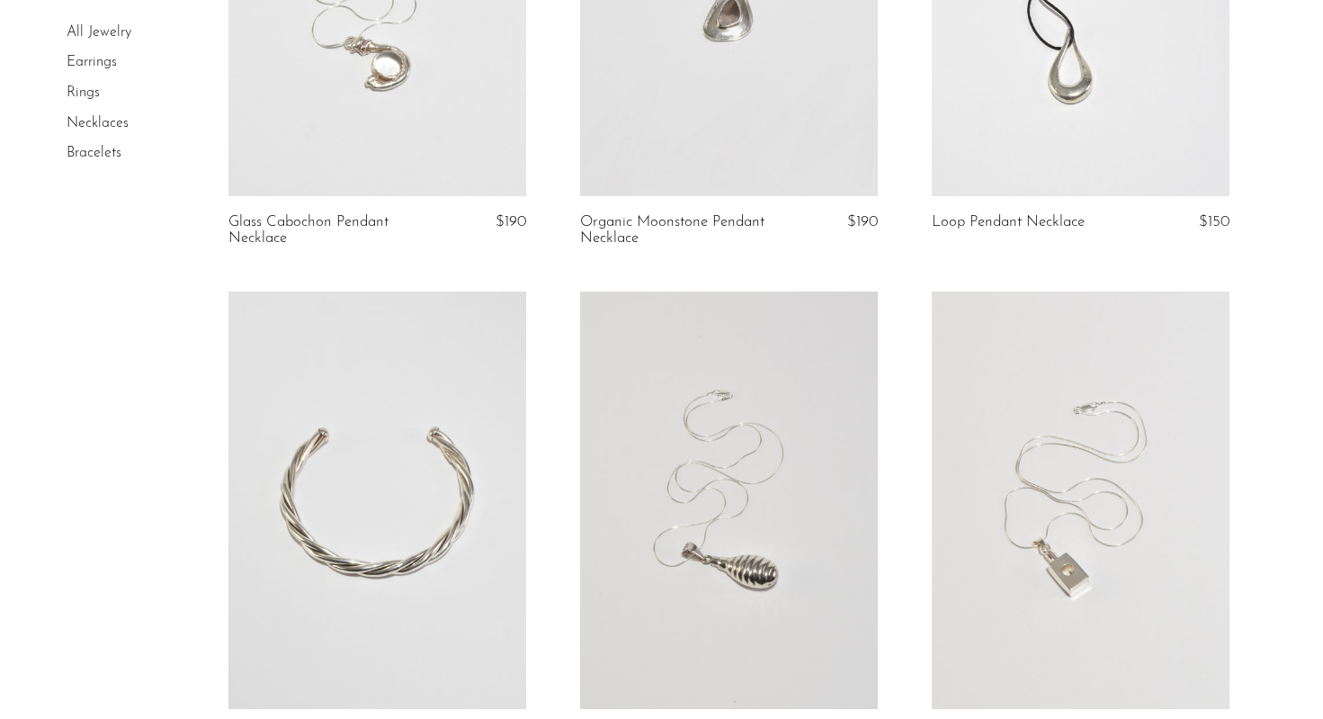
click at [400, 524] on link at bounding box center [377, 499] width 298 height 417
